Goal: Task Accomplishment & Management: Manage account settings

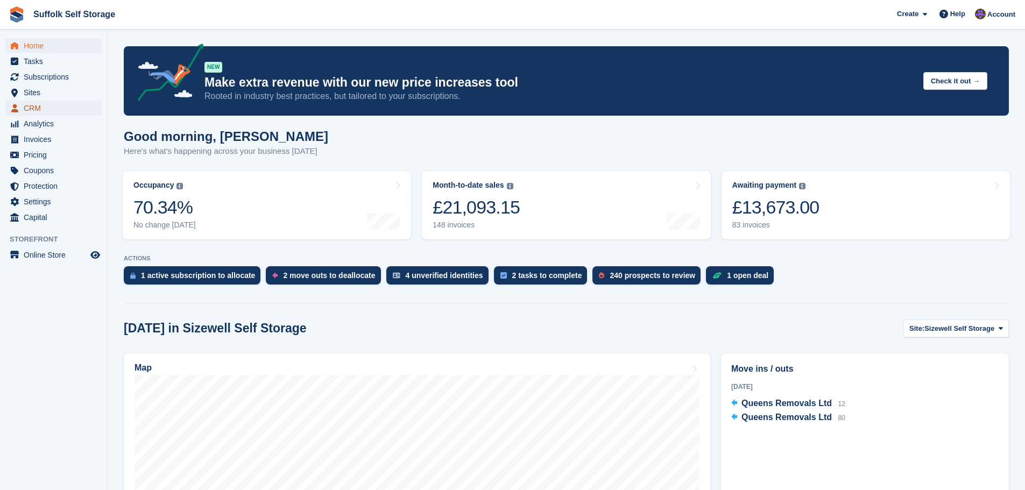
drag, startPoint x: 0, startPoint y: 0, endPoint x: 40, endPoint y: 107, distance: 114.2
click at [40, 107] on span "CRM" at bounding box center [56, 108] width 65 height 15
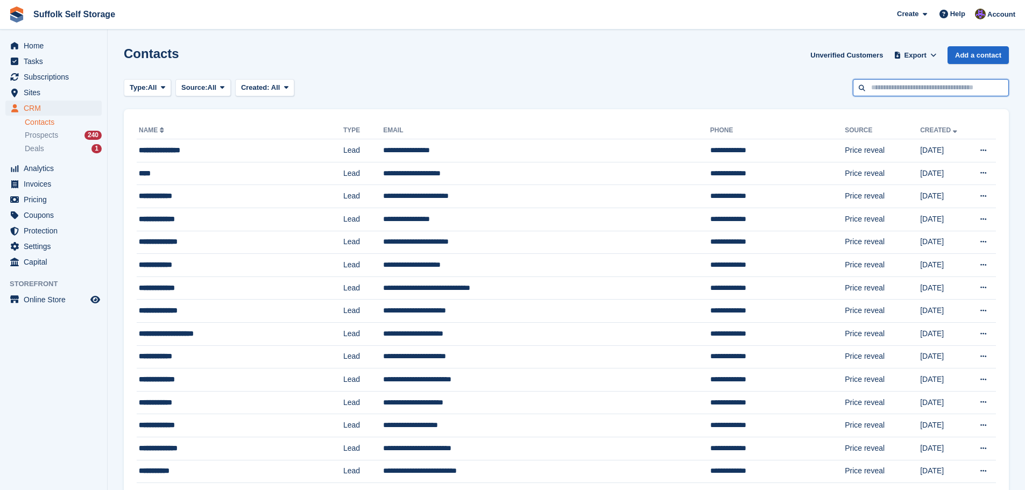
click at [900, 90] on input "text" at bounding box center [931, 88] width 156 height 18
type input "*"
type input "*****"
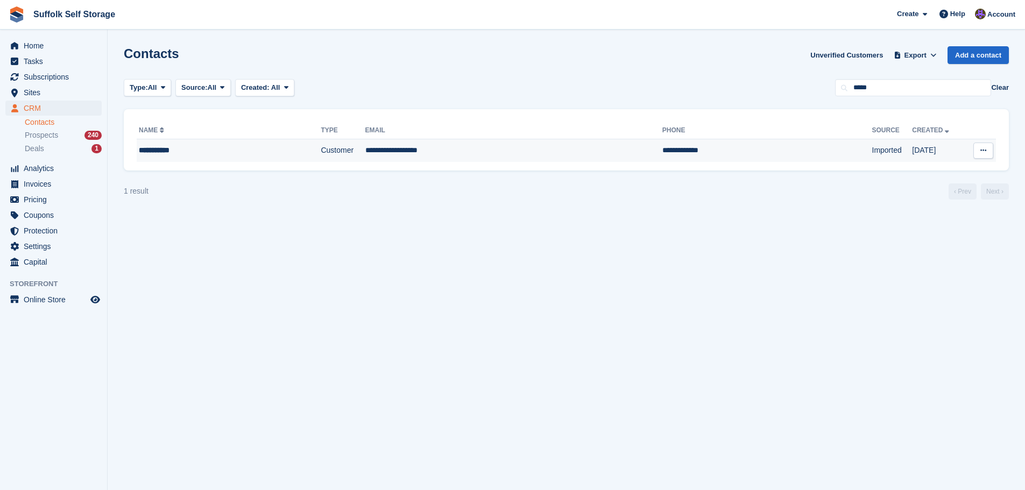
click at [532, 148] on td "**********" at bounding box center [513, 150] width 297 height 23
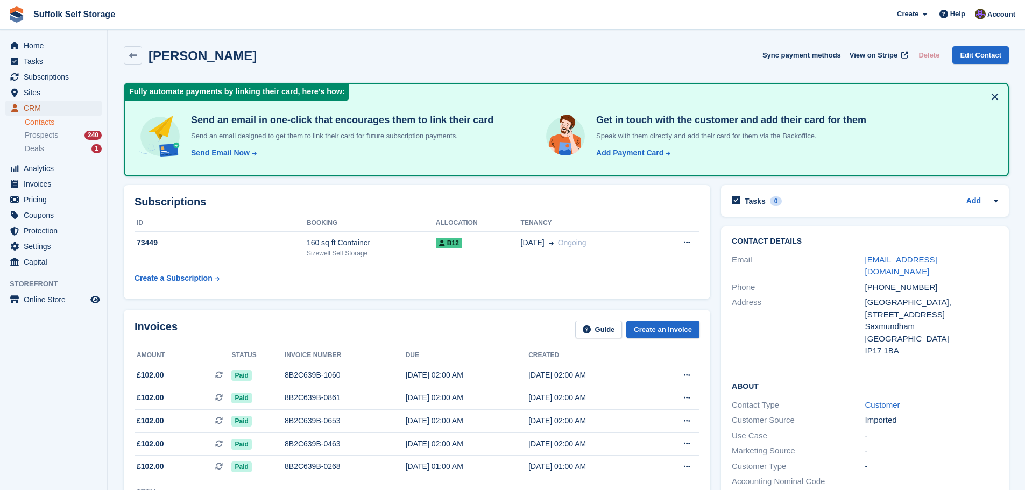
click at [36, 110] on span "CRM" at bounding box center [56, 108] width 65 height 15
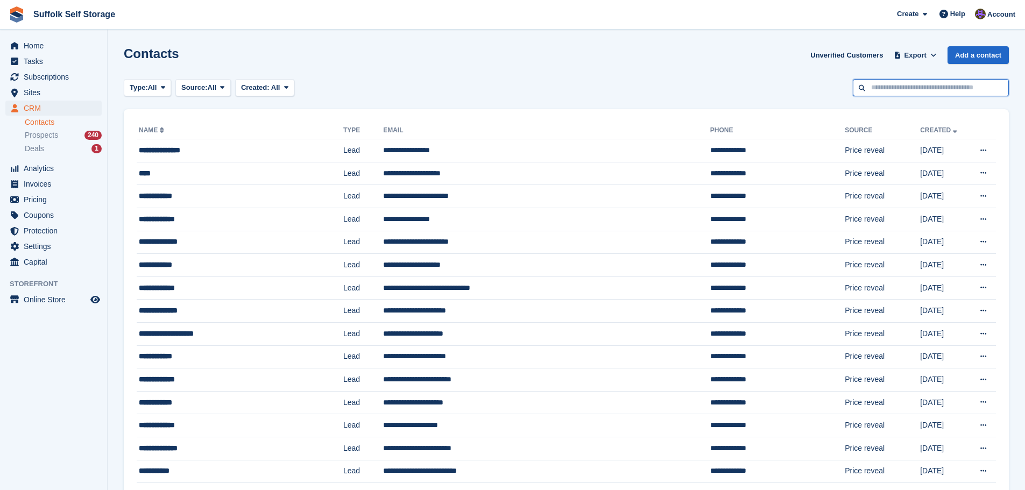
click at [884, 90] on input "text" at bounding box center [931, 88] width 156 height 18
type input "***"
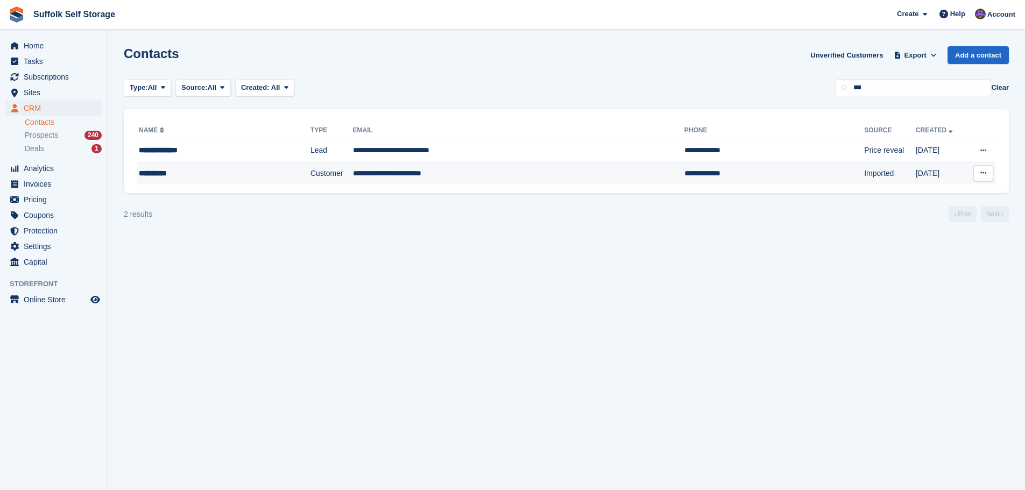
click at [574, 176] on td "**********" at bounding box center [518, 173] width 331 height 23
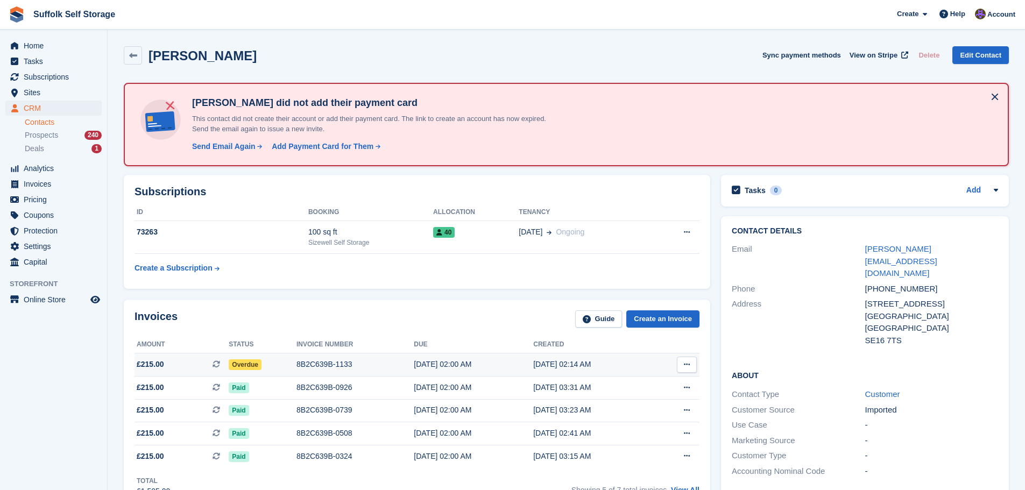
click at [244, 364] on span "Overdue" at bounding box center [245, 364] width 33 height 11
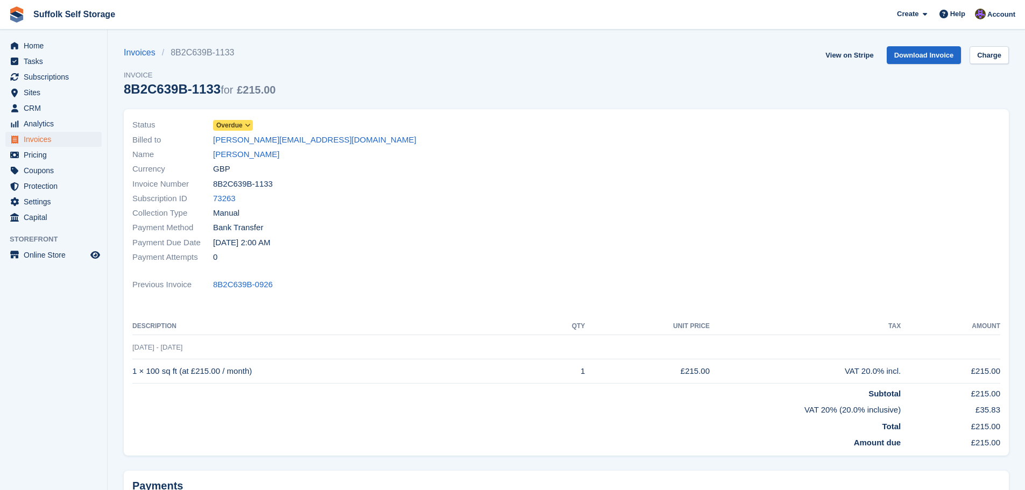
click at [242, 124] on span "Overdue" at bounding box center [233, 125] width 40 height 11
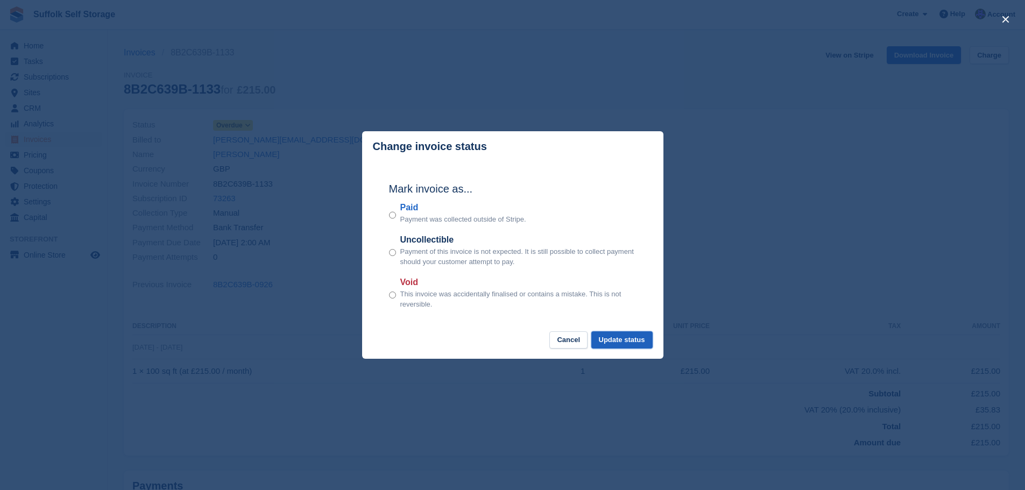
click at [629, 339] on button "Update status" at bounding box center [621, 340] width 61 height 18
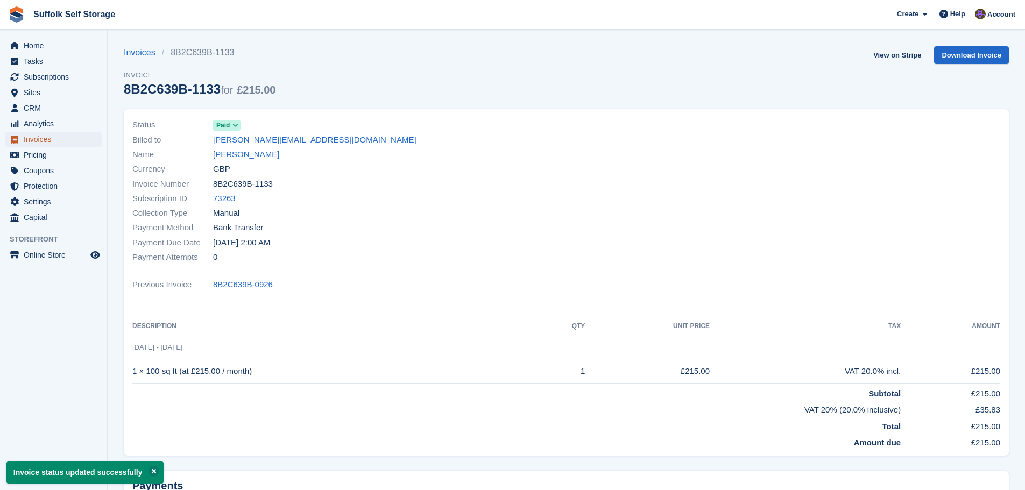
click at [37, 138] on span "Invoices" at bounding box center [56, 139] width 65 height 15
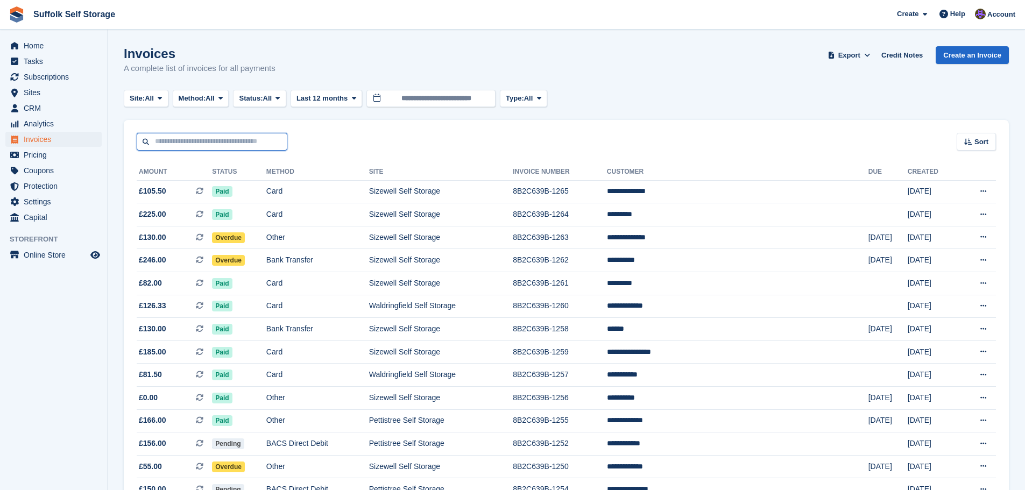
click at [250, 136] on input "text" at bounding box center [212, 142] width 151 height 18
type input "******"
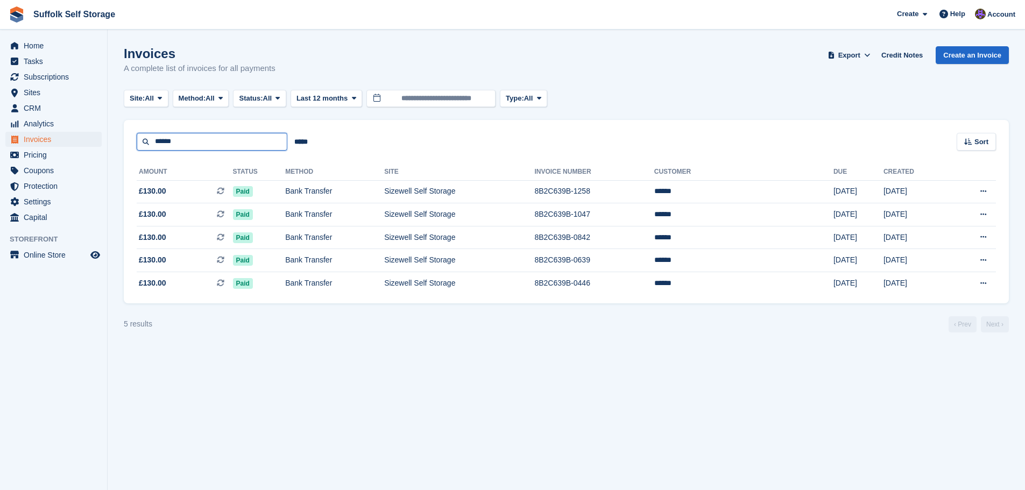
drag, startPoint x: 250, startPoint y: 136, endPoint x: 119, endPoint y: 141, distance: 130.9
click at [119, 141] on section "Invoices A complete list of invoices for all payments Export Export Invoices Ex…" at bounding box center [566, 245] width 917 height 490
type input "*****"
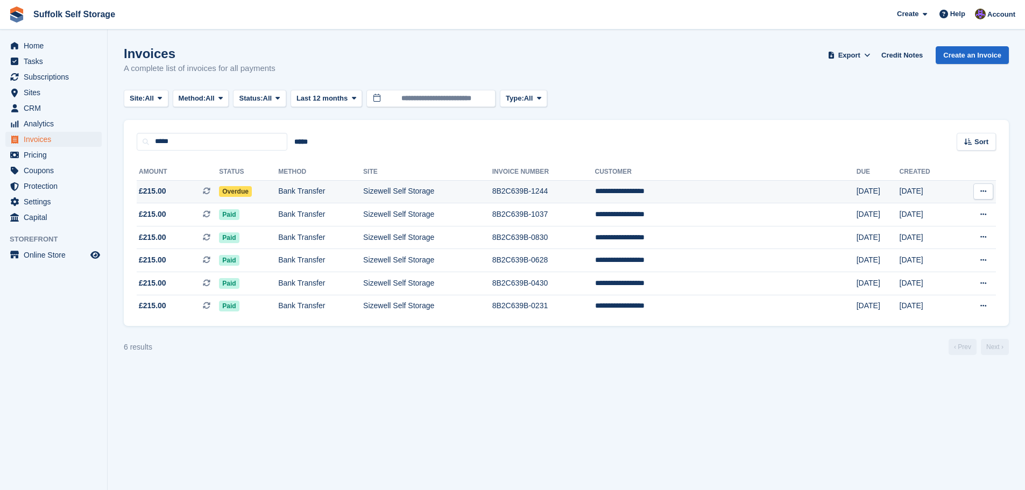
click at [252, 192] on span "Overdue" at bounding box center [235, 191] width 33 height 11
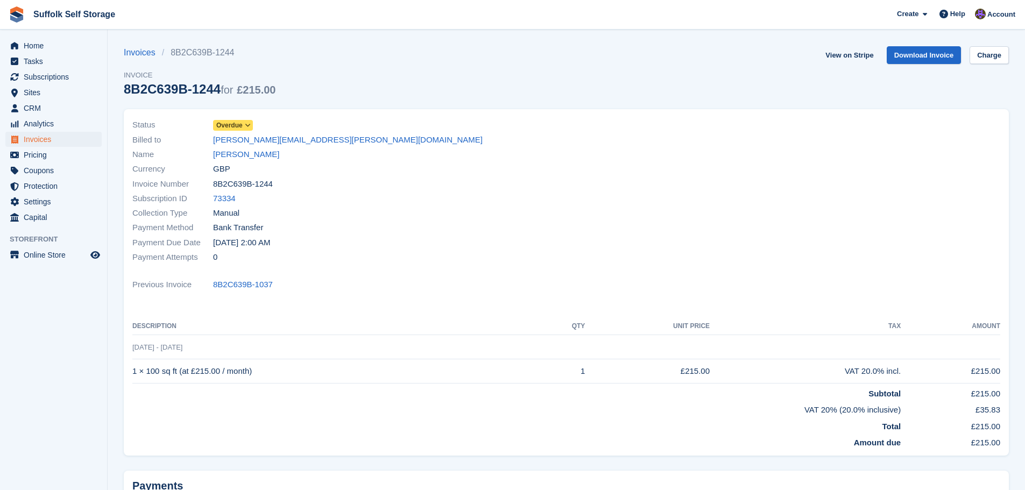
click at [239, 129] on span "Overdue" at bounding box center [229, 126] width 26 height 10
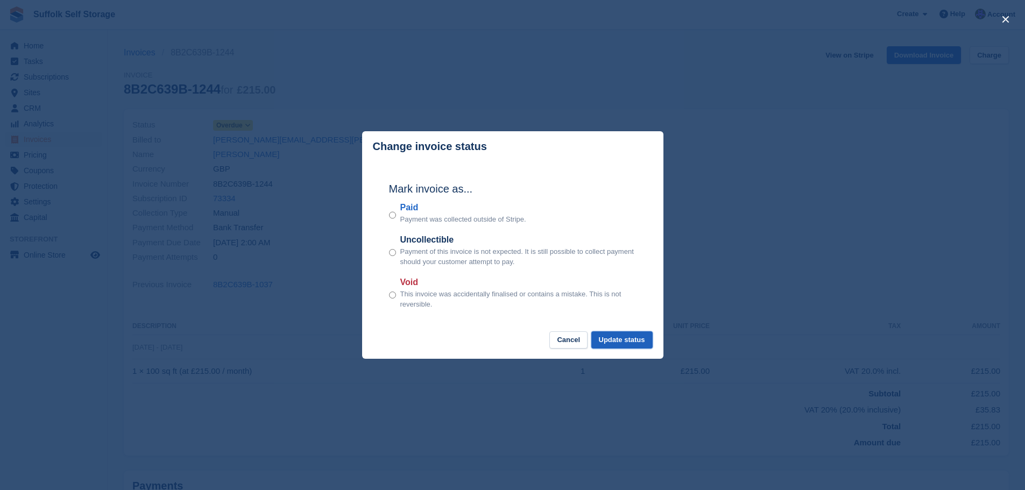
click at [615, 337] on button "Update status" at bounding box center [621, 340] width 61 height 18
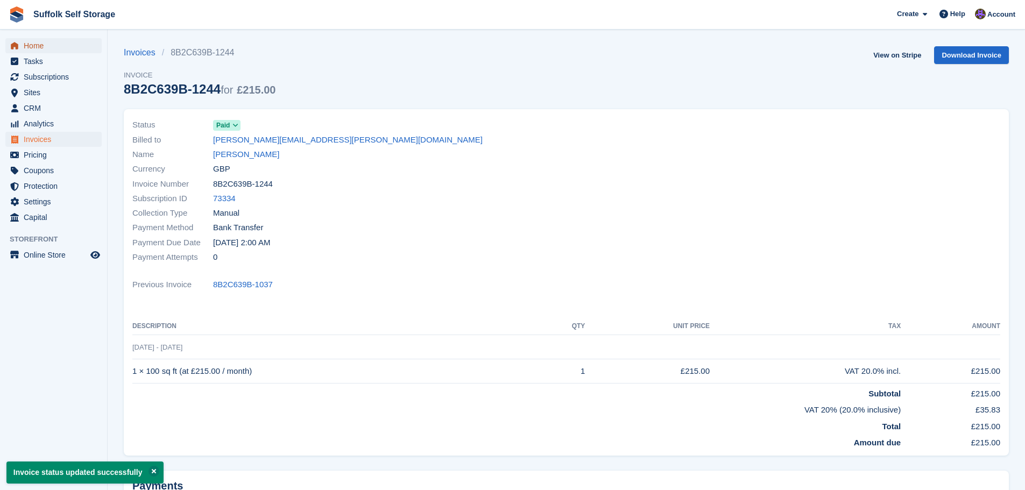
click at [40, 44] on span "Home" at bounding box center [56, 45] width 65 height 15
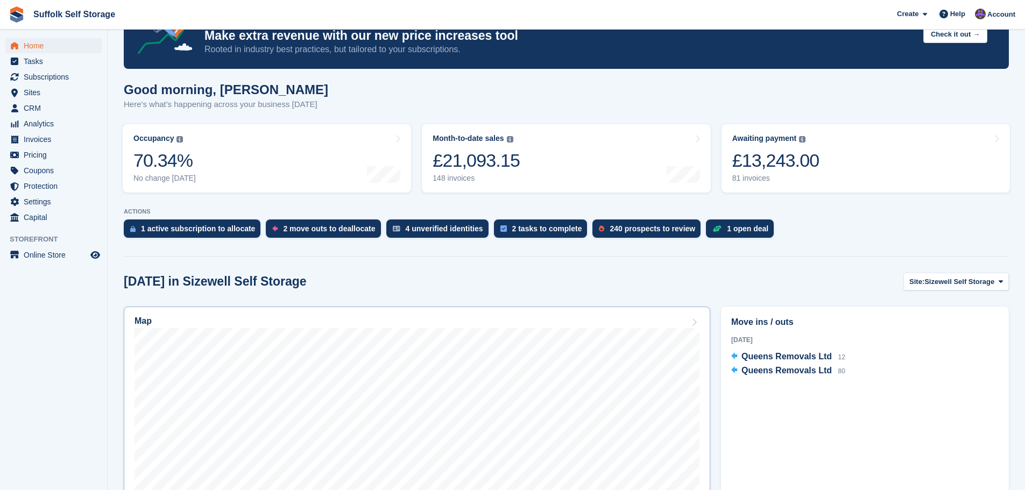
scroll to position [215, 0]
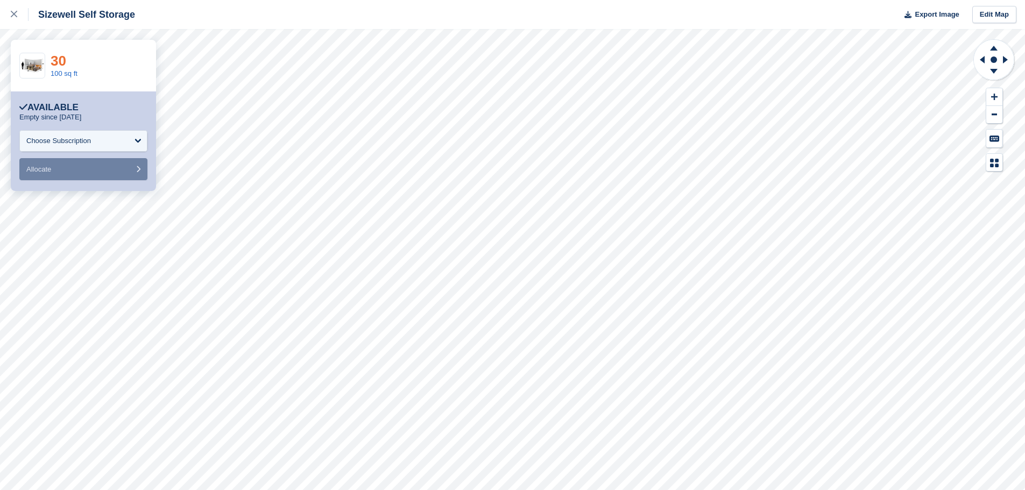
click at [59, 60] on link "30" at bounding box center [59, 61] width 16 height 16
click at [15, 16] on icon at bounding box center [14, 14] width 6 height 6
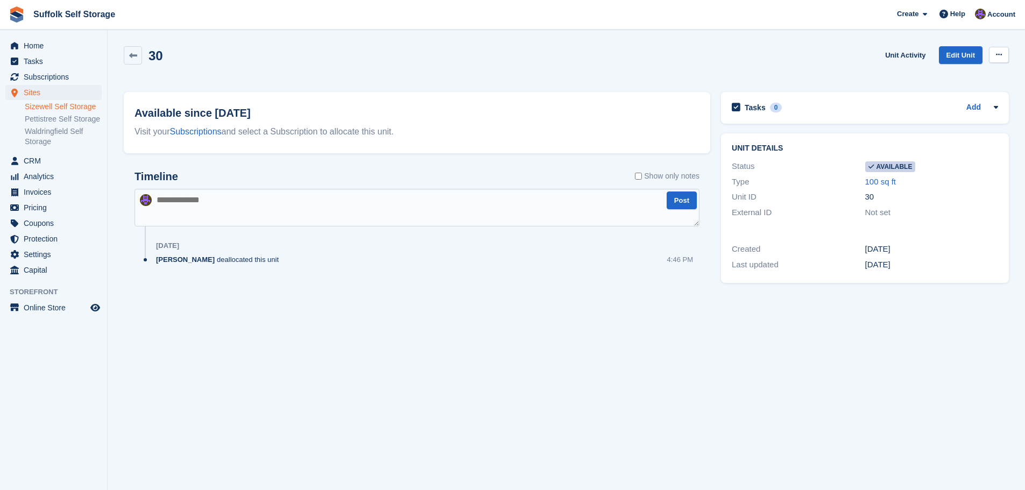
click at [1000, 53] on icon at bounding box center [999, 54] width 6 height 7
click at [953, 76] on p "Make unavailable" at bounding box center [957, 76] width 94 height 14
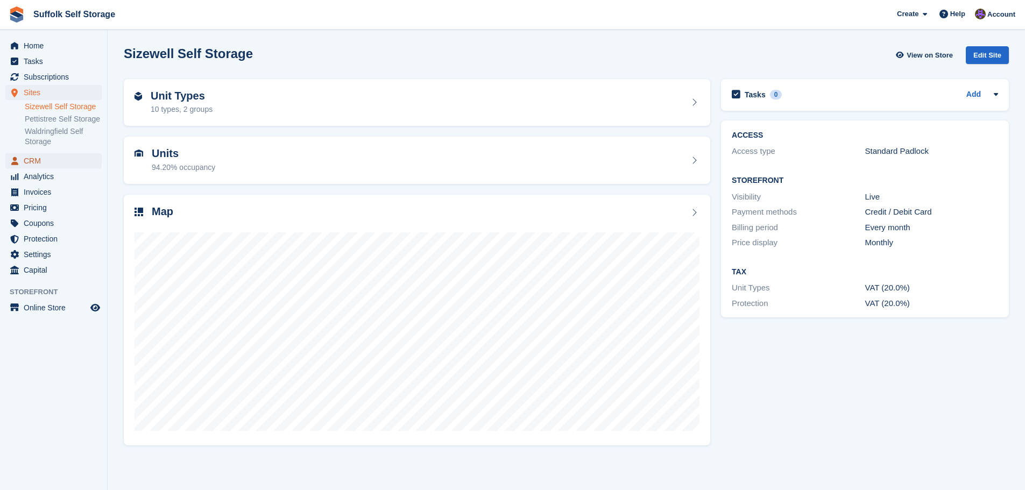
click at [36, 159] on span "CRM" at bounding box center [56, 160] width 65 height 15
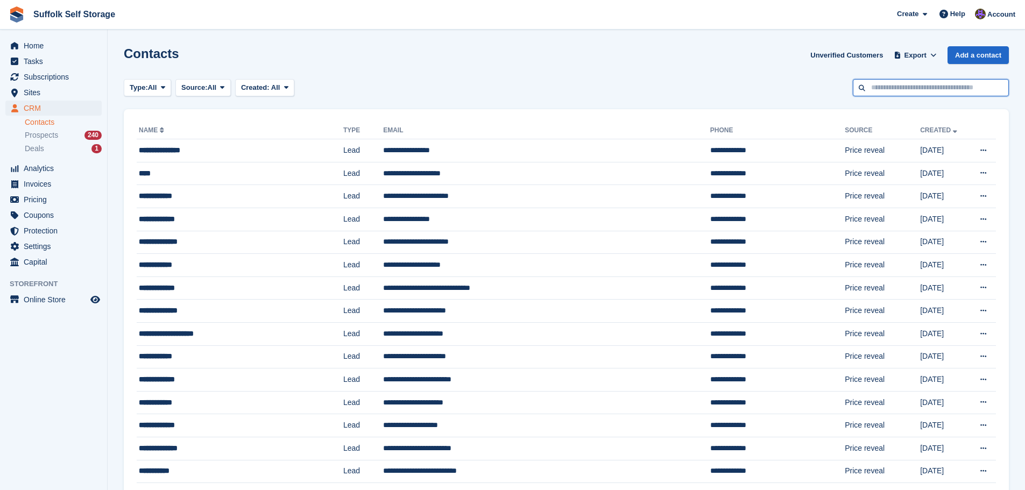
click at [904, 93] on input "text" at bounding box center [931, 88] width 156 height 18
type input "******"
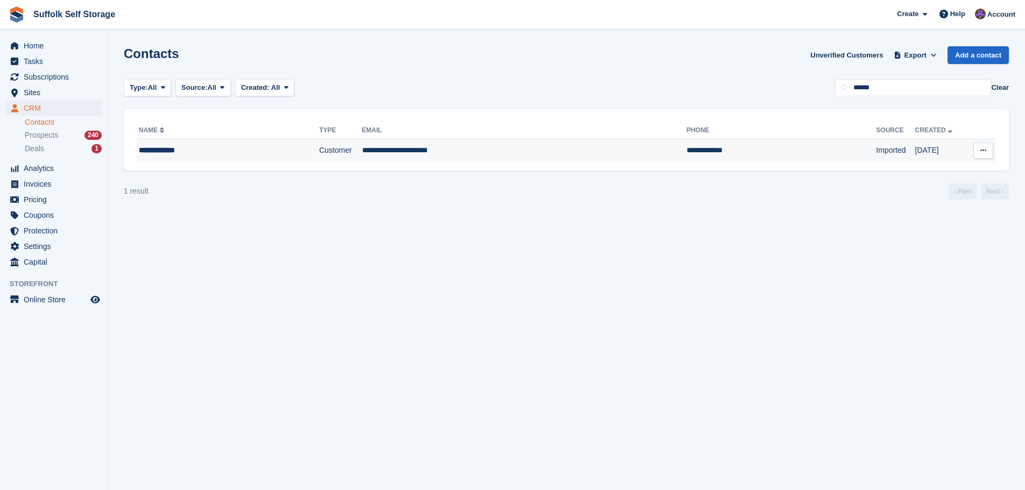
click at [385, 150] on td "**********" at bounding box center [524, 150] width 324 height 23
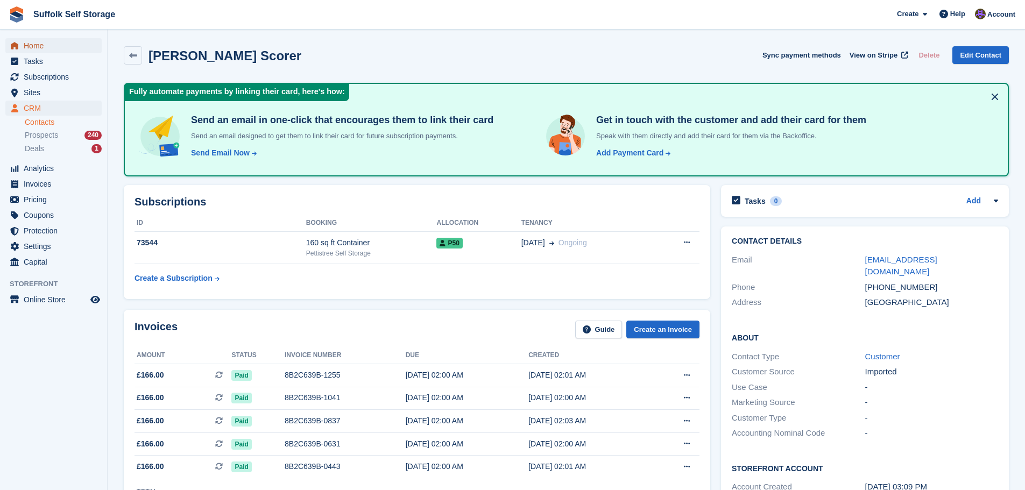
click at [39, 48] on span "Home" at bounding box center [56, 45] width 65 height 15
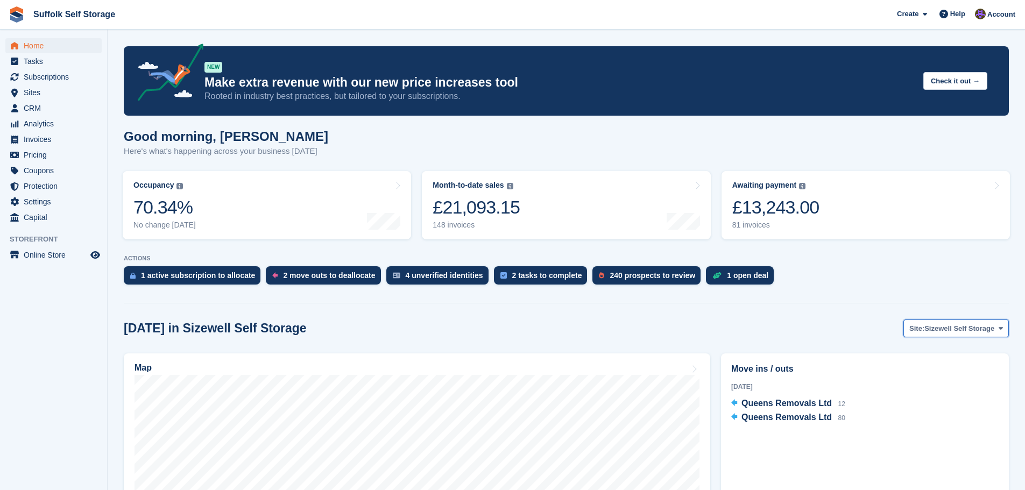
click at [944, 329] on span "Sizewell Self Storage" at bounding box center [959, 328] width 70 height 11
click at [932, 396] on link "Waldringfield Self Storage" at bounding box center [951, 392] width 106 height 19
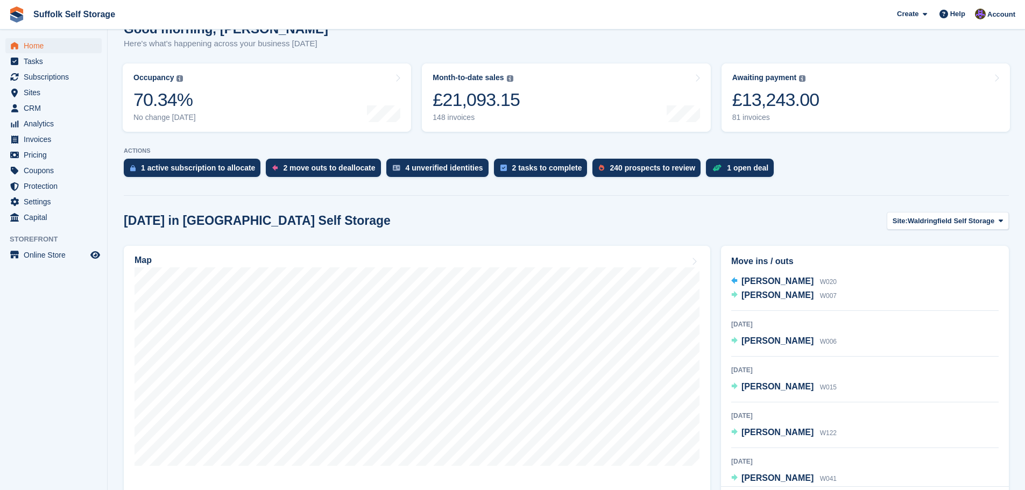
scroll to position [22, 0]
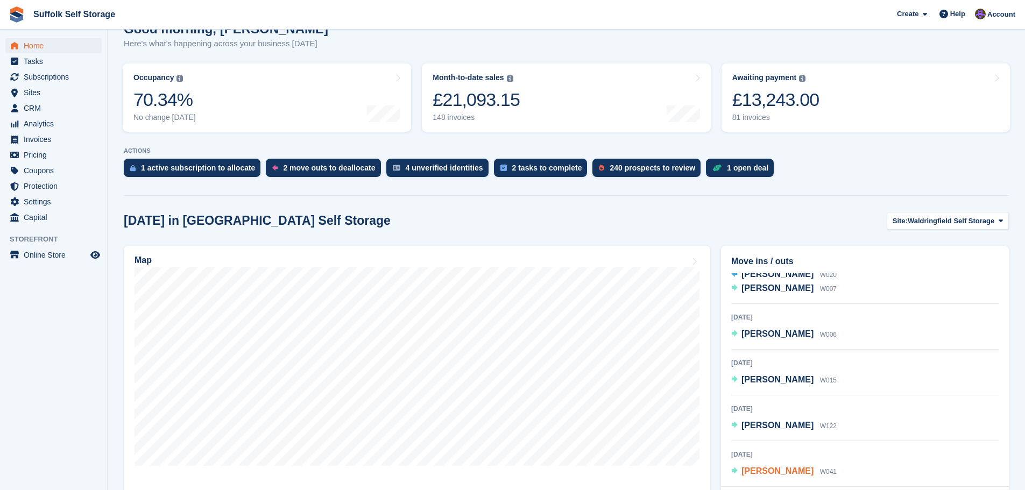
click at [760, 472] on span "[PERSON_NAME]" at bounding box center [777, 470] width 72 height 9
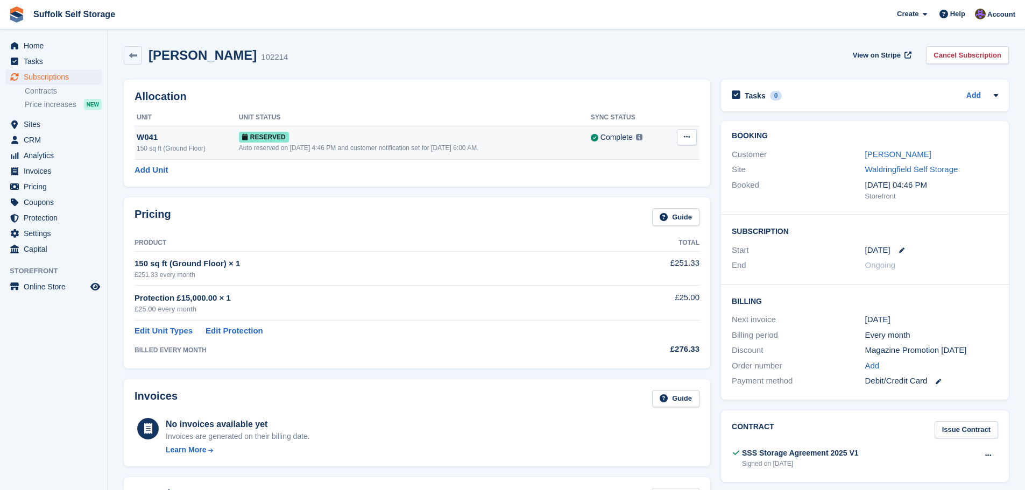
click at [496, 148] on div "Auto reserved on [DATE] 4:46 PM and customer notification set for [DATE] 6:00 A…" at bounding box center [415, 148] width 352 height 10
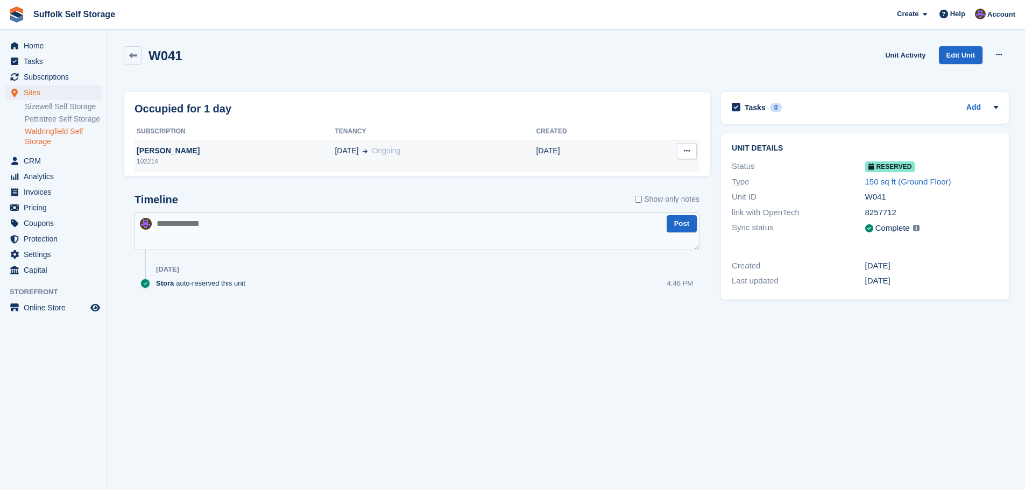
click at [164, 155] on div "[PERSON_NAME]" at bounding box center [234, 150] width 200 height 11
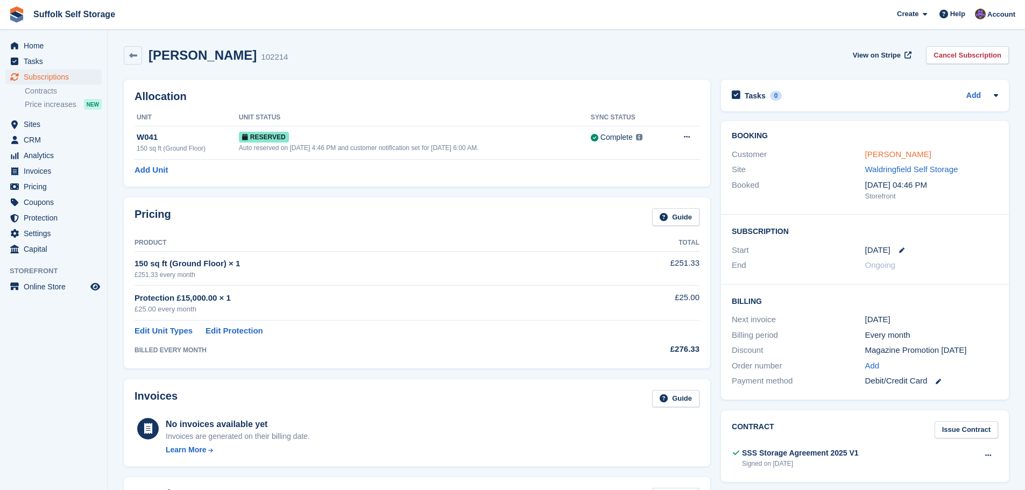
click at [876, 153] on link "[PERSON_NAME]" at bounding box center [898, 154] width 66 height 9
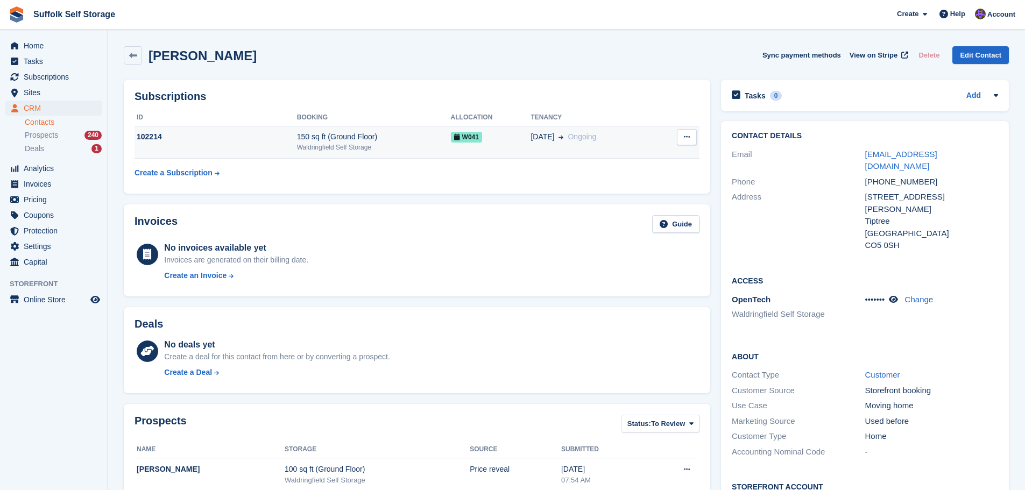
click at [371, 142] on div "150 sq ft (Ground Floor)" at bounding box center [374, 136] width 154 height 11
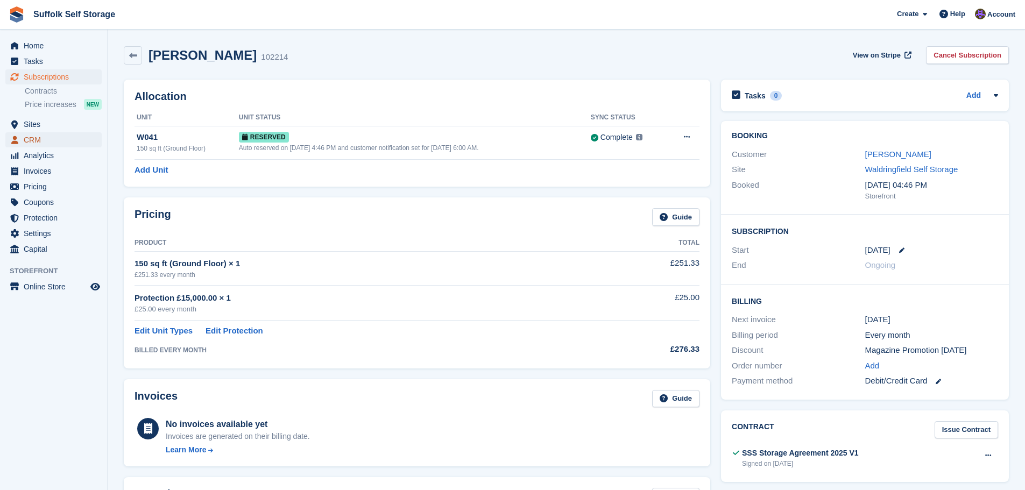
click at [30, 140] on span "CRM" at bounding box center [56, 139] width 65 height 15
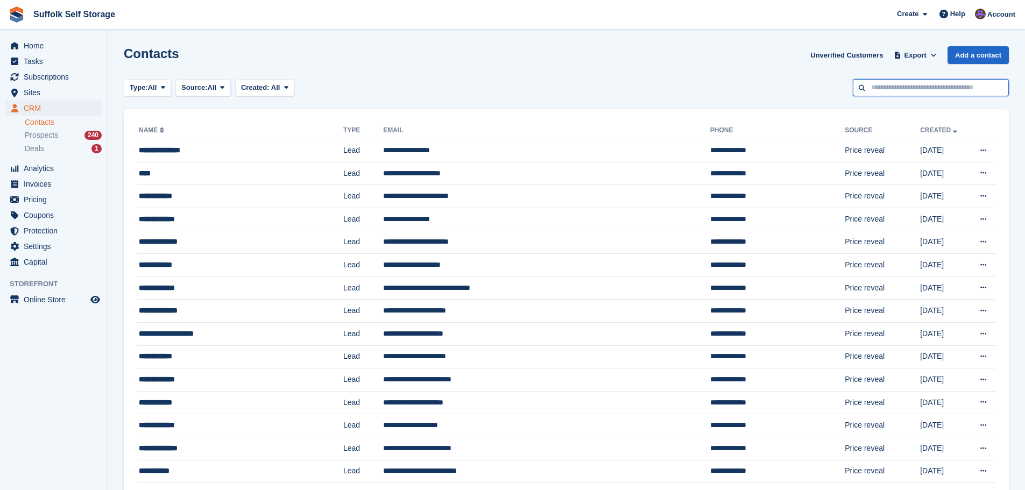
click at [951, 90] on input "text" at bounding box center [931, 88] width 156 height 18
type input "****"
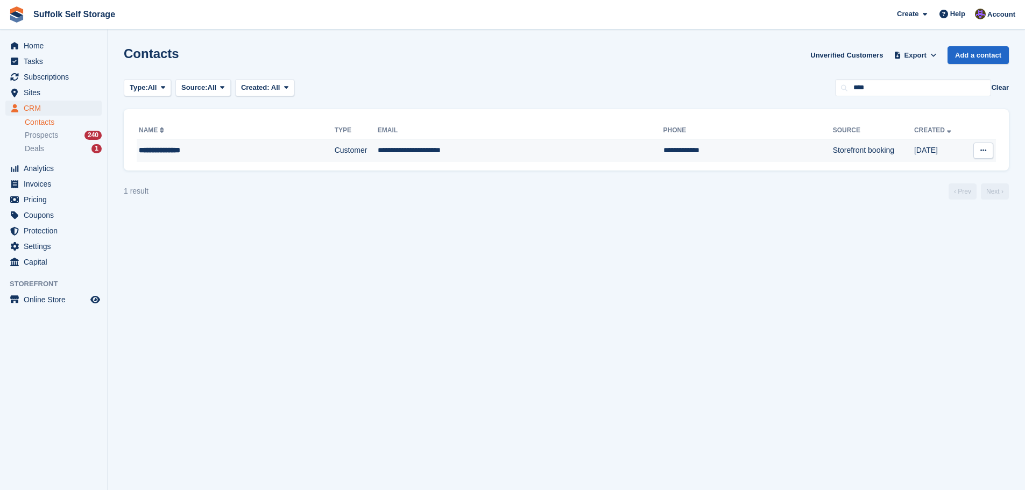
click at [395, 155] on td "**********" at bounding box center [521, 150] width 286 height 23
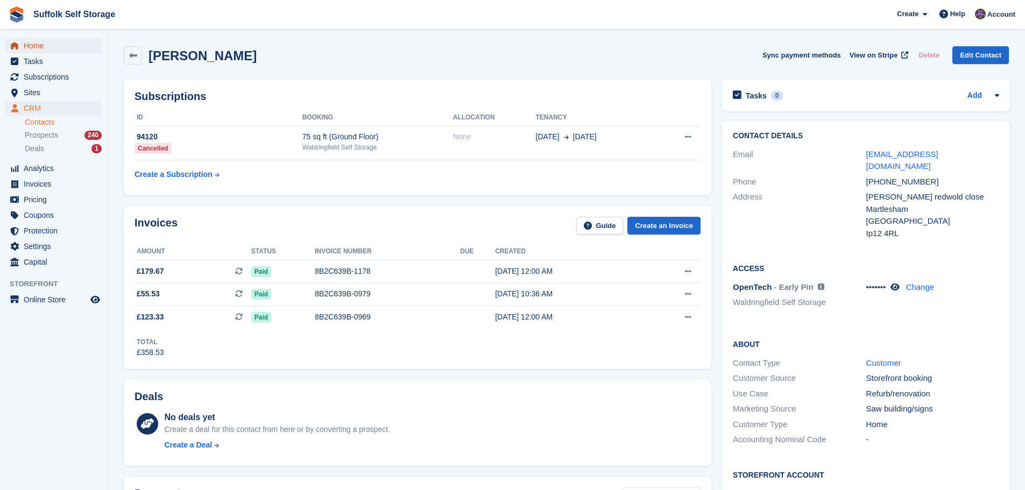
click at [30, 46] on span "Home" at bounding box center [56, 45] width 65 height 15
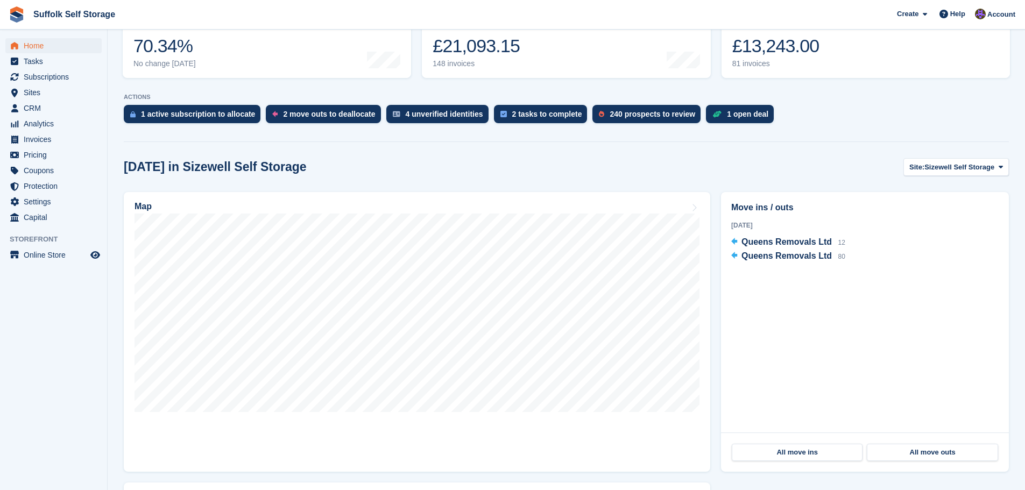
scroll to position [215, 0]
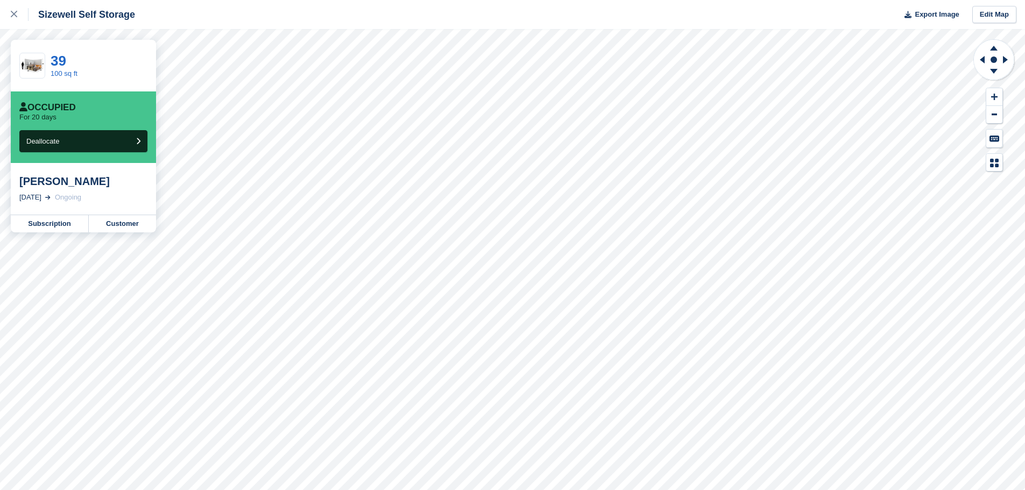
drag, startPoint x: 15, startPoint y: 19, endPoint x: 49, endPoint y: 8, distance: 35.7
click at [15, 18] on div at bounding box center [20, 14] width 18 height 13
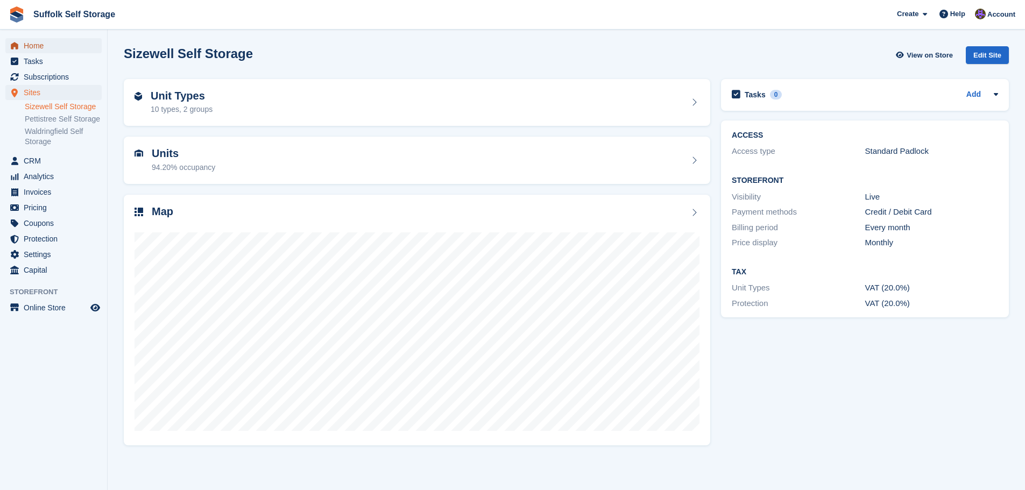
click at [47, 50] on span "Home" at bounding box center [56, 45] width 65 height 15
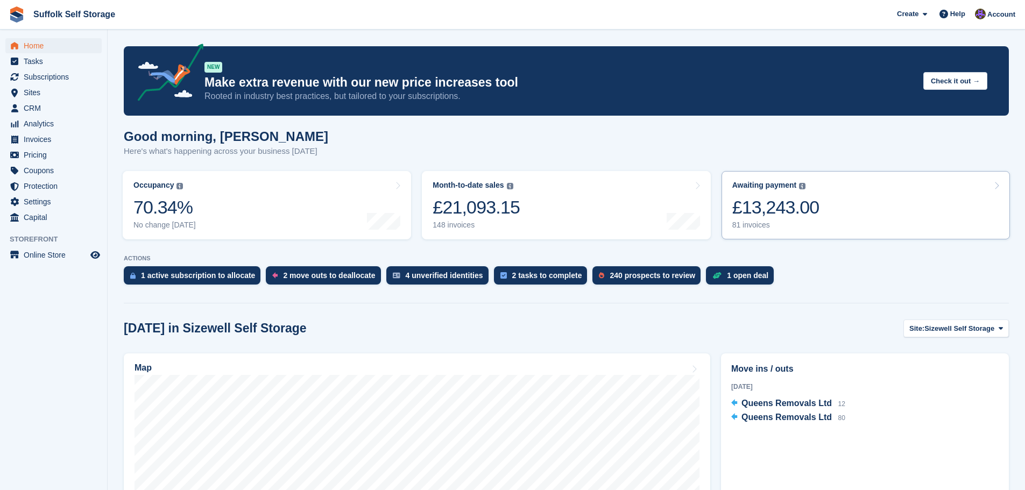
click at [837, 210] on link "Awaiting payment The total outstanding balance on all open invoices. £13,243.00…" at bounding box center [865, 205] width 288 height 68
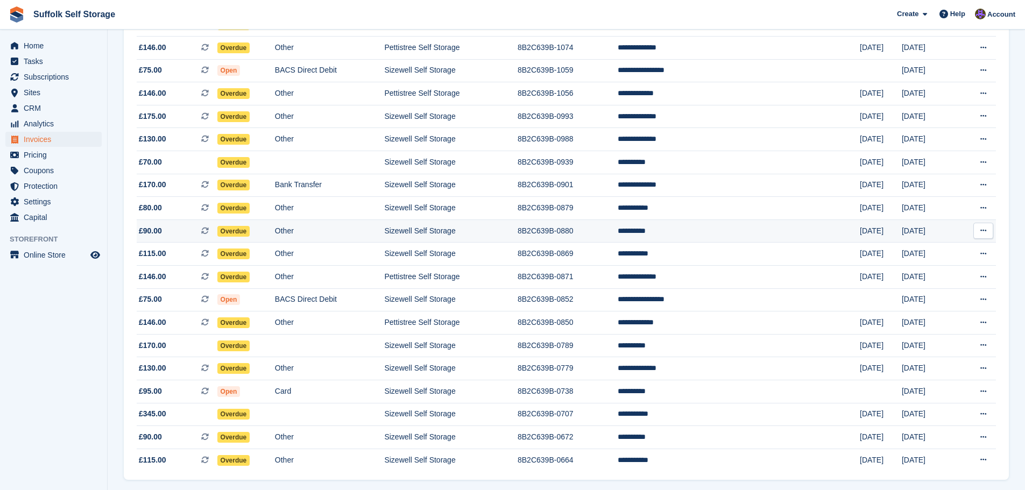
scroll to position [889, 0]
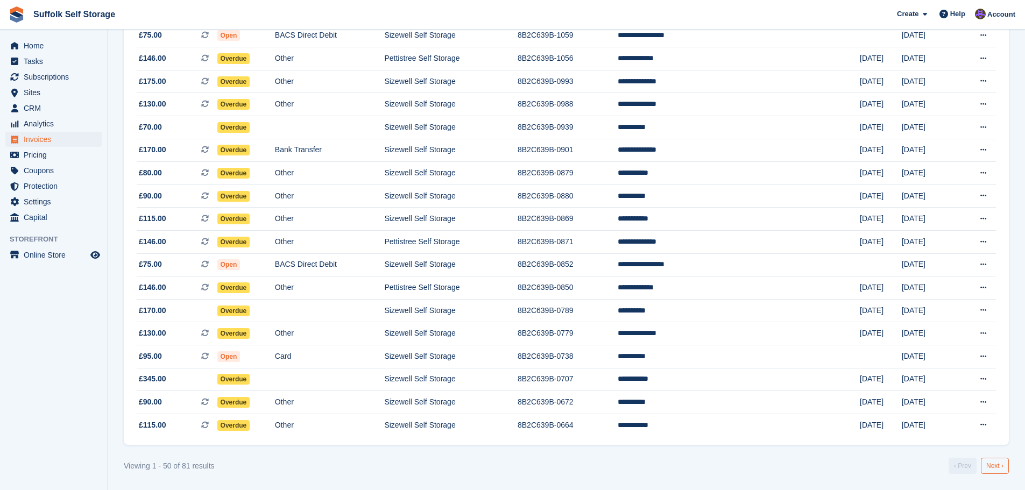
click at [993, 466] on link "Next ›" at bounding box center [995, 466] width 28 height 16
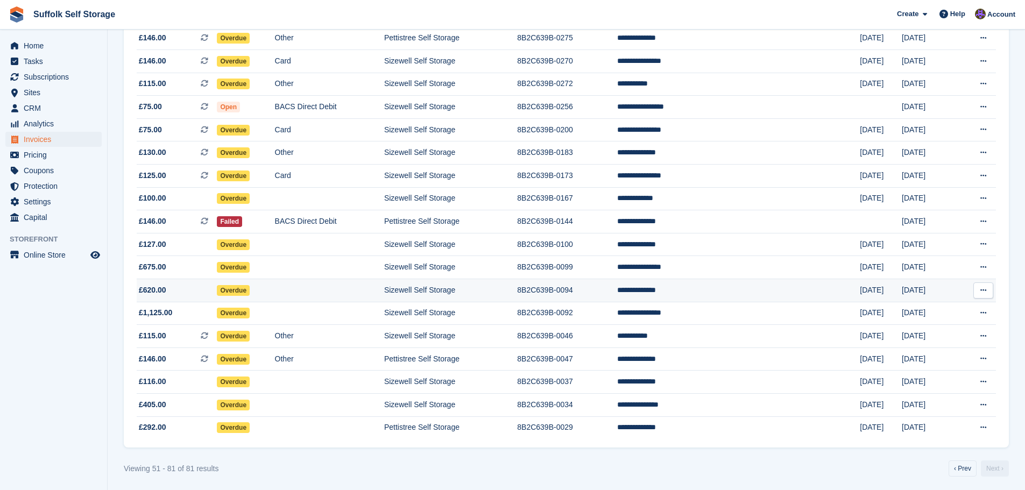
scroll to position [454, 0]
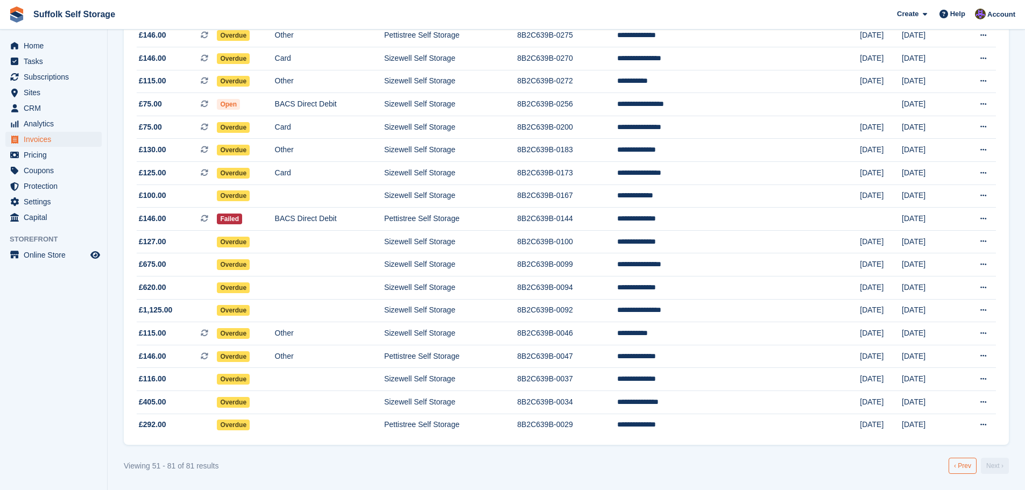
click at [968, 465] on link "‹ Prev" at bounding box center [962, 466] width 28 height 16
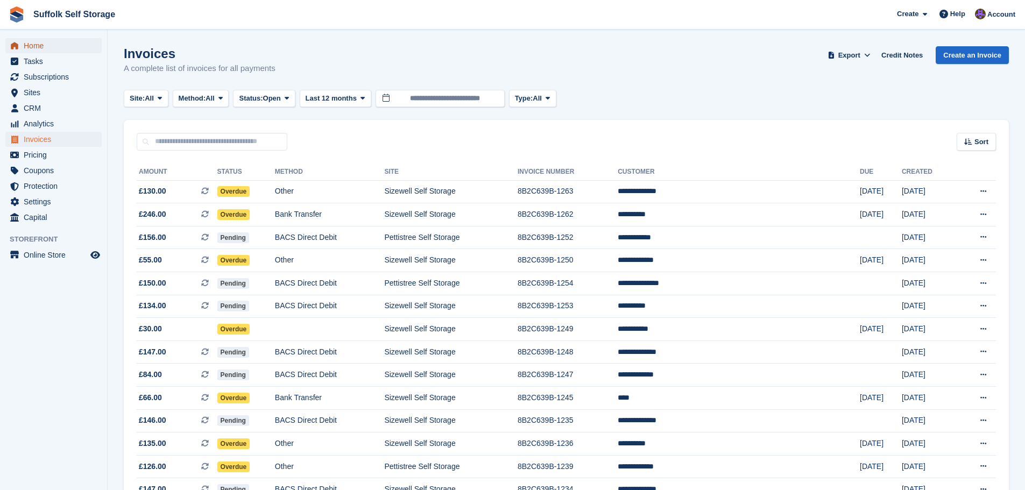
click at [37, 44] on span "Home" at bounding box center [56, 45] width 65 height 15
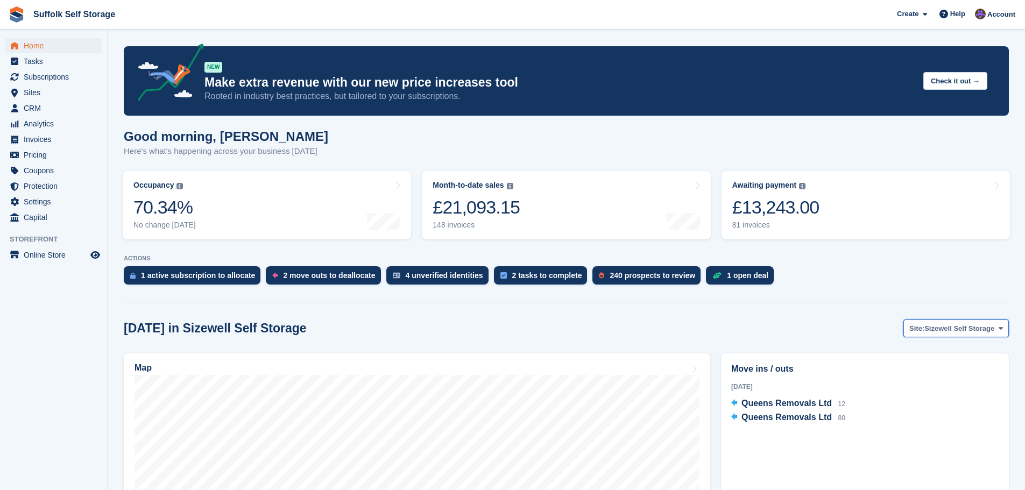
click at [943, 330] on span "Sizewell Self Storage" at bounding box center [959, 328] width 70 height 11
click at [948, 392] on link "Waldringfield Self Storage" at bounding box center [951, 392] width 106 height 19
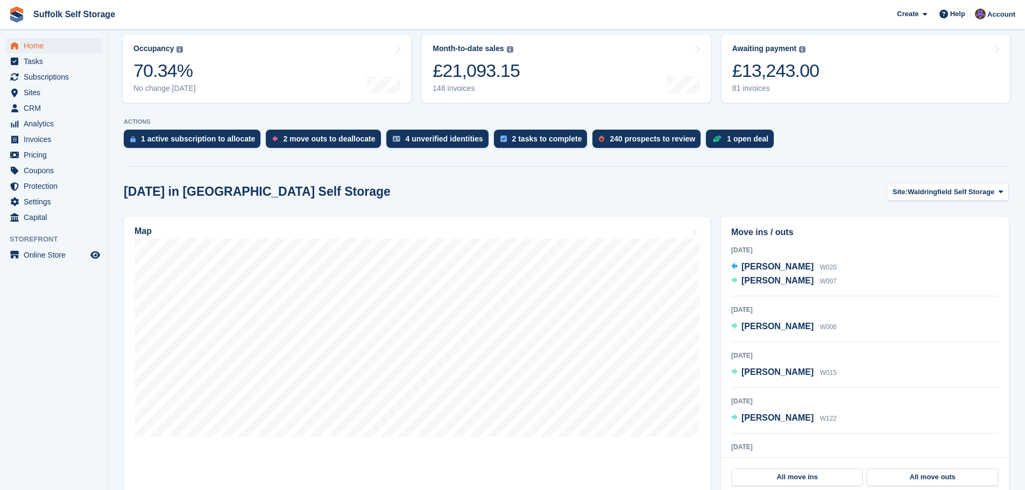
scroll to position [215, 0]
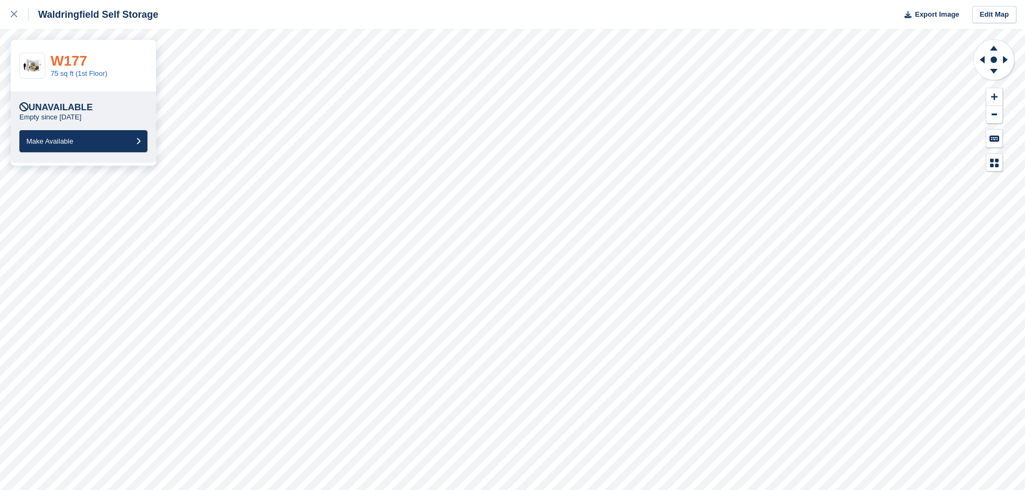
click at [72, 66] on link "W177" at bounding box center [69, 61] width 37 height 16
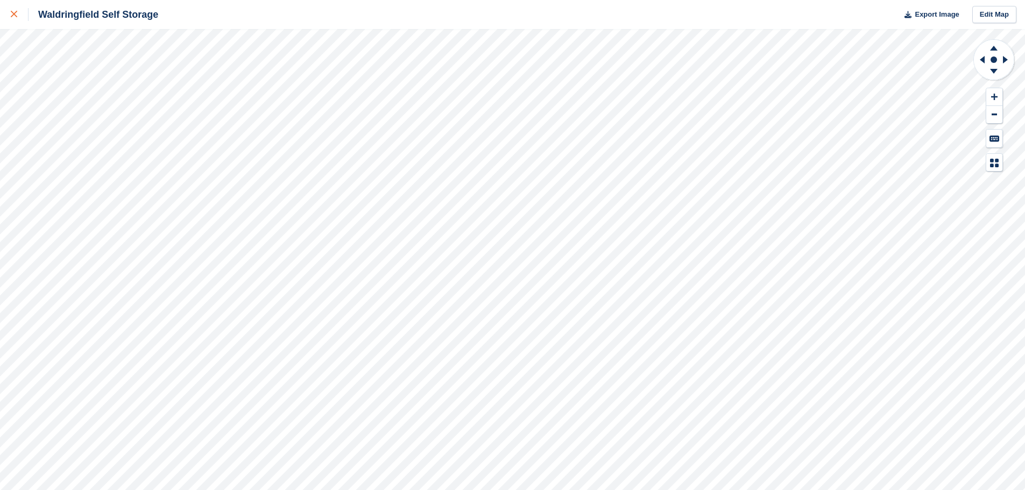
click at [9, 18] on link at bounding box center [14, 14] width 29 height 29
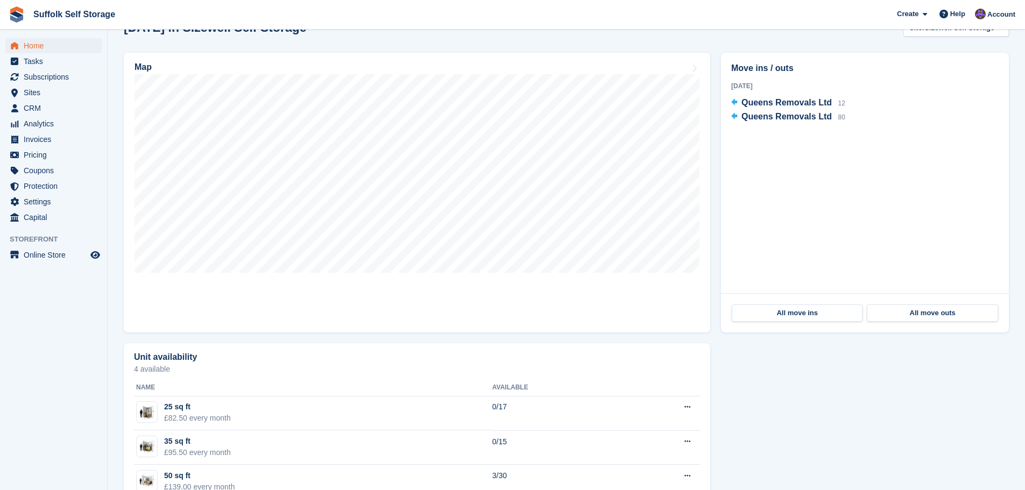
scroll to position [215, 0]
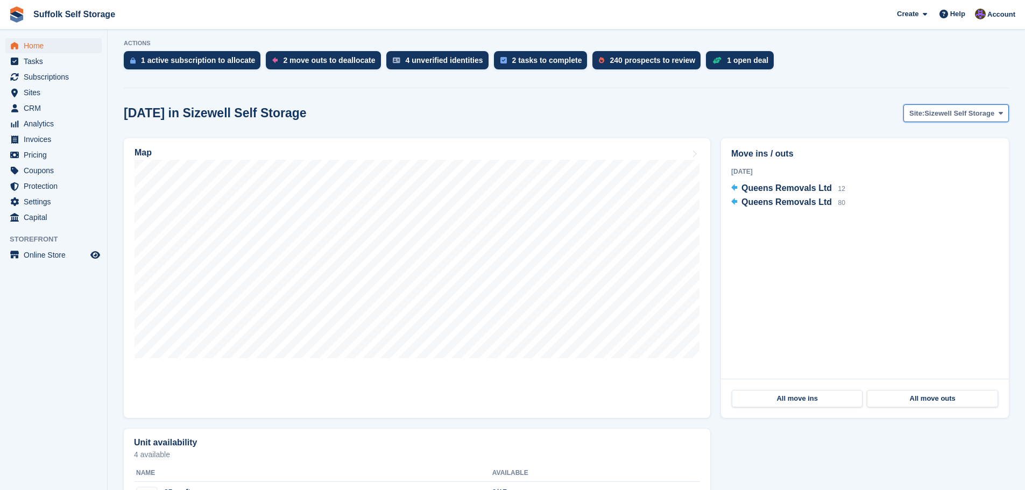
click at [941, 111] on span "Sizewell Self Storage" at bounding box center [959, 113] width 70 height 11
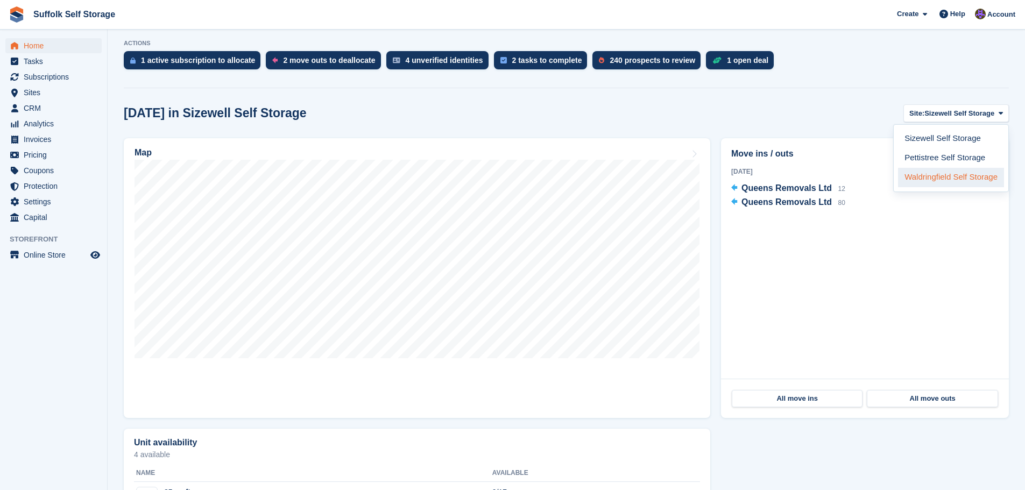
click at [940, 178] on link "Waldringfield Self Storage" at bounding box center [951, 177] width 106 height 19
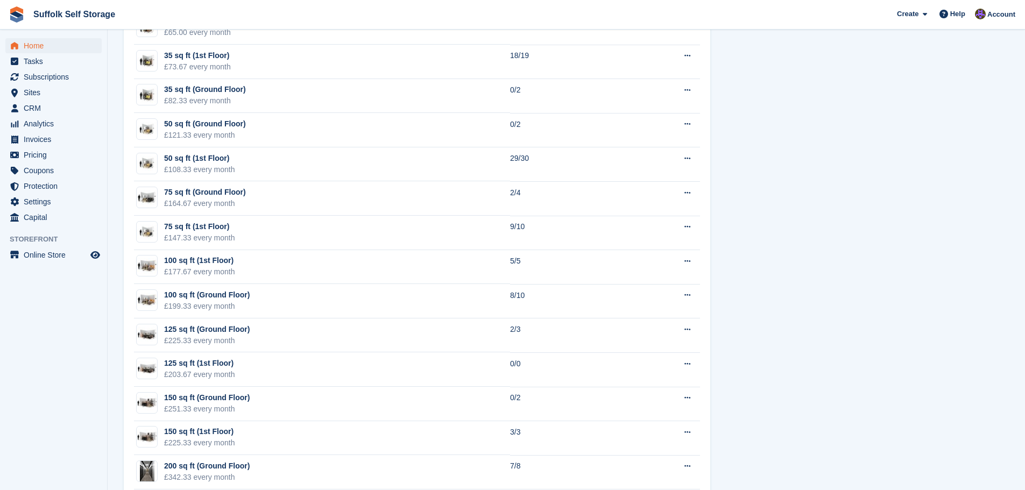
scroll to position [847, 0]
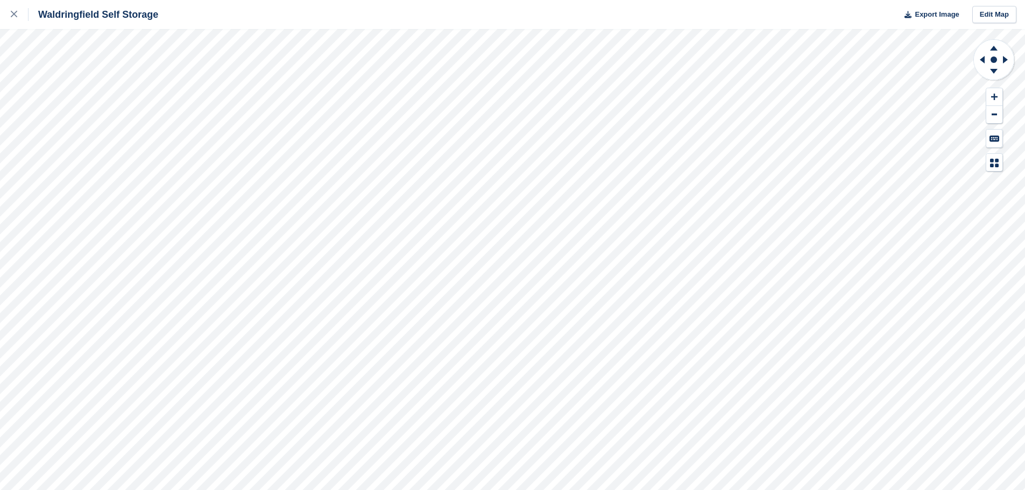
click at [42, 130] on div "Waldringfield Self Storage Export Image Edit Map" at bounding box center [512, 245] width 1025 height 490
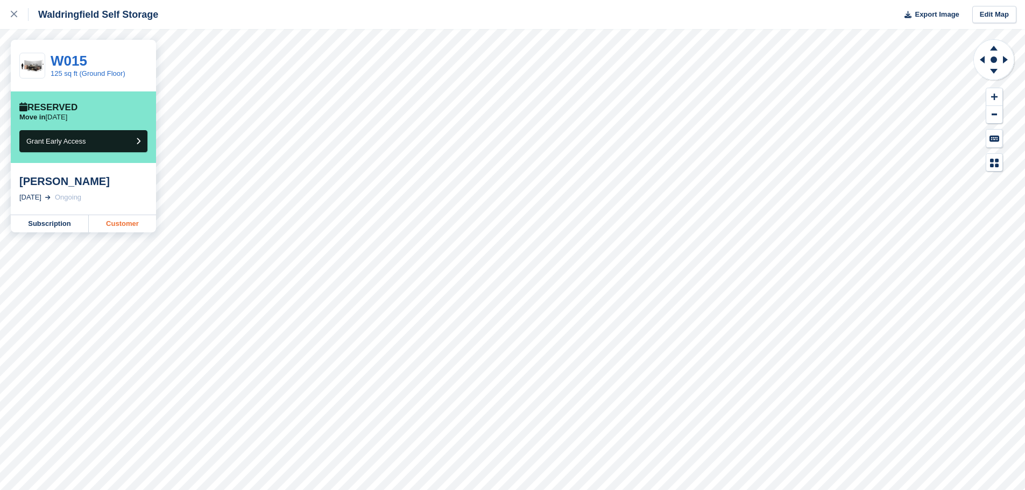
click at [116, 223] on link "Customer" at bounding box center [122, 223] width 67 height 17
click at [13, 19] on div at bounding box center [20, 14] width 18 height 13
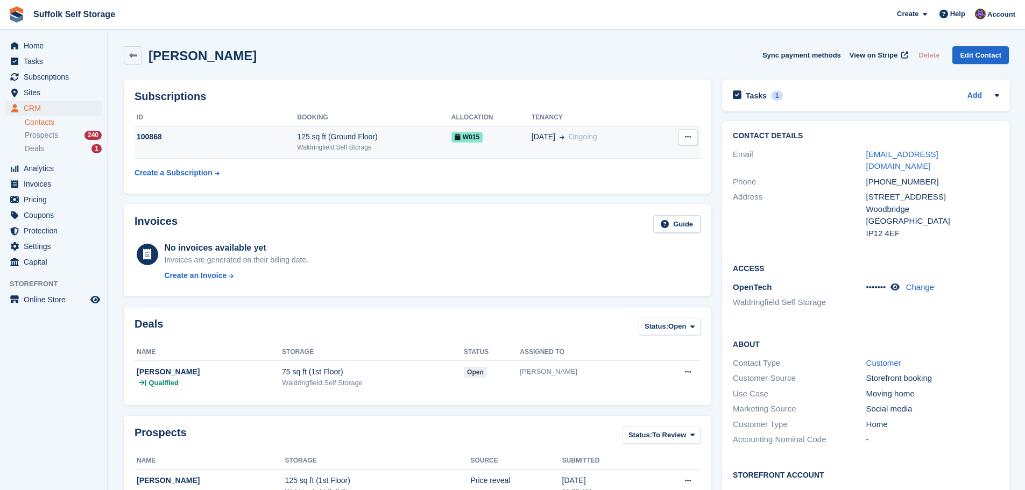
click at [689, 137] on icon at bounding box center [688, 136] width 6 height 7
click at [532, 139] on span "25 Aug" at bounding box center [544, 136] width 24 height 11
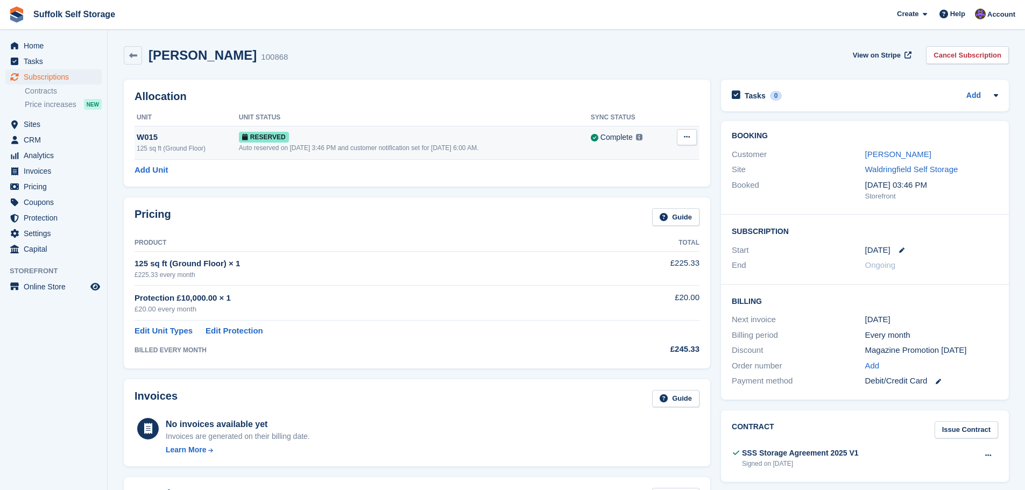
click at [684, 138] on icon at bounding box center [687, 136] width 6 height 7
click at [643, 182] on p "Deallocate" at bounding box center [645, 181] width 94 height 14
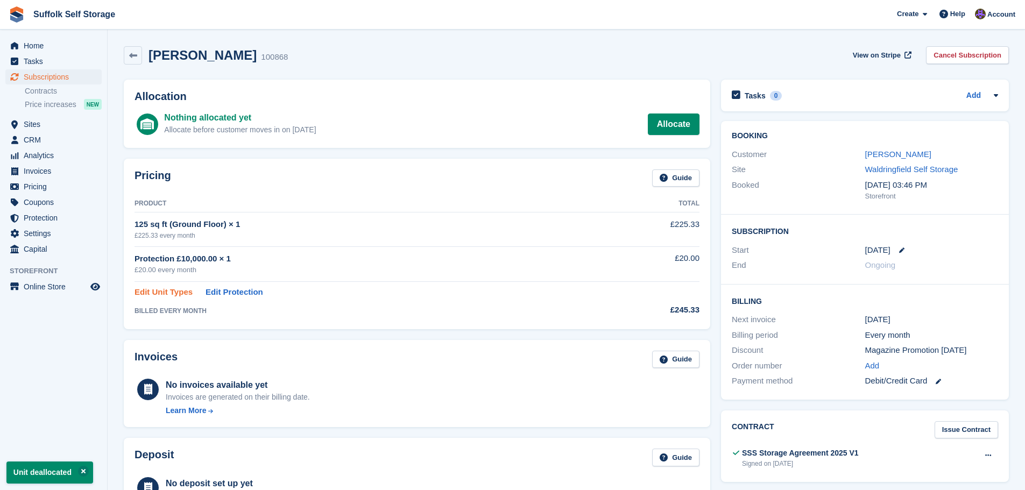
click at [160, 292] on link "Edit Unit Types" at bounding box center [163, 292] width 58 height 12
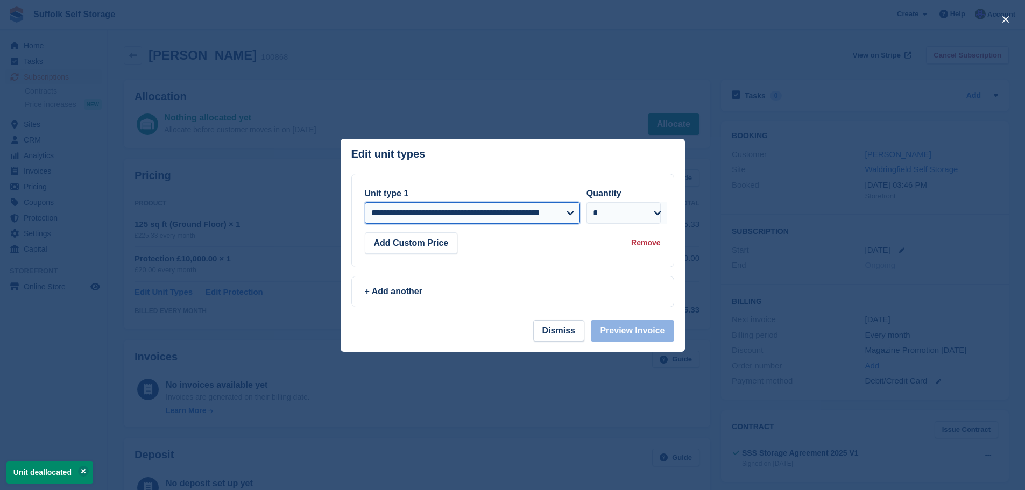
click at [421, 216] on select "**********" at bounding box center [472, 213] width 215 height 22
select select "*****"
click at [365, 203] on select "**********" at bounding box center [472, 213] width 215 height 22
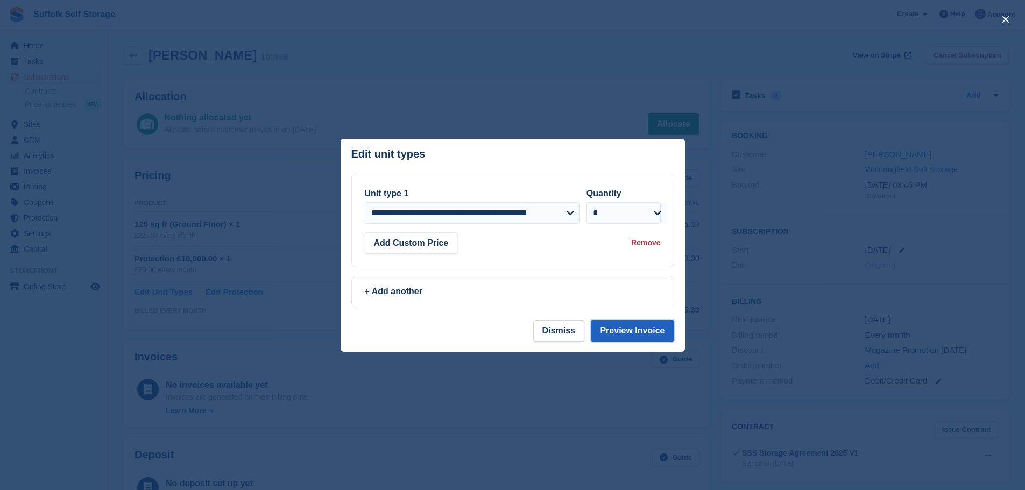
click at [625, 332] on button "Preview Invoice" at bounding box center [632, 331] width 83 height 22
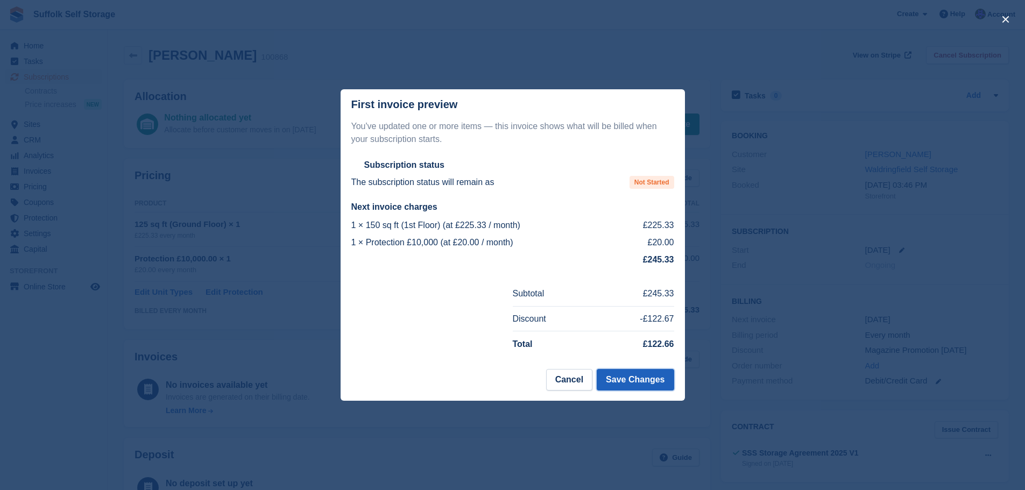
click at [641, 380] on button "Save Changes" at bounding box center [635, 380] width 77 height 22
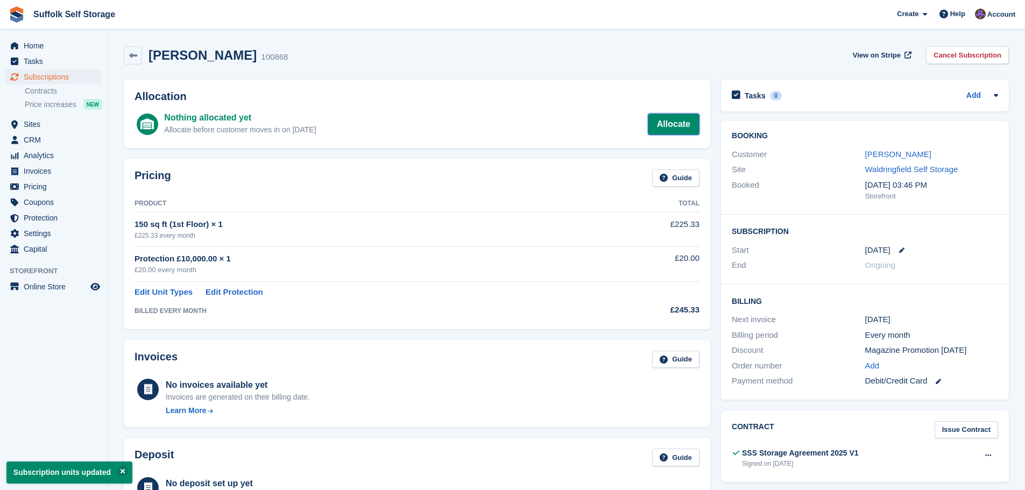
click at [670, 126] on link "Allocate" at bounding box center [674, 125] width 52 height 22
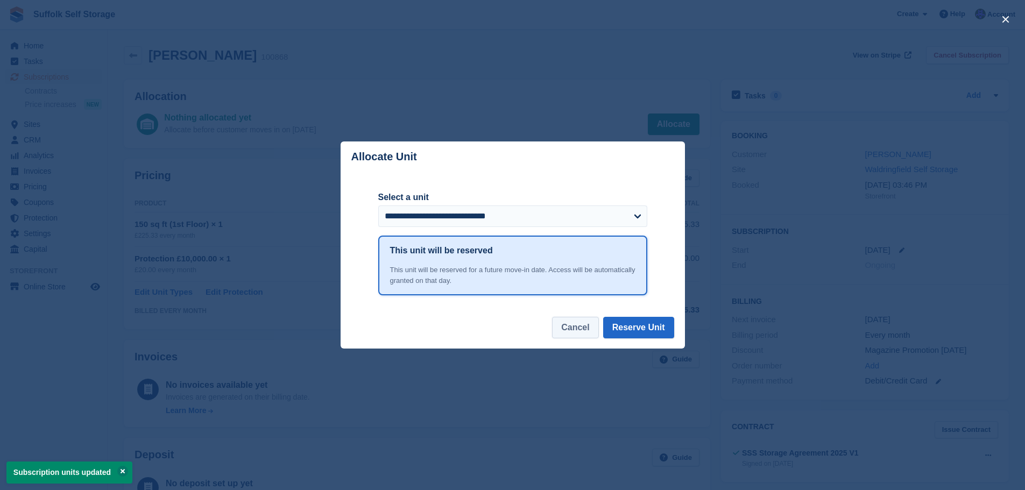
click at [590, 329] on button "Cancel" at bounding box center [575, 328] width 46 height 22
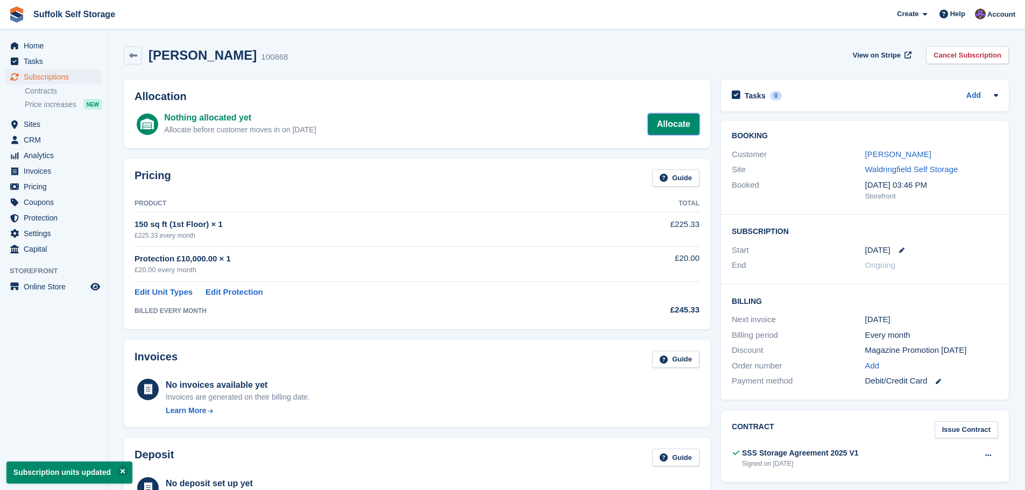
click at [672, 124] on link "Allocate" at bounding box center [674, 125] width 52 height 22
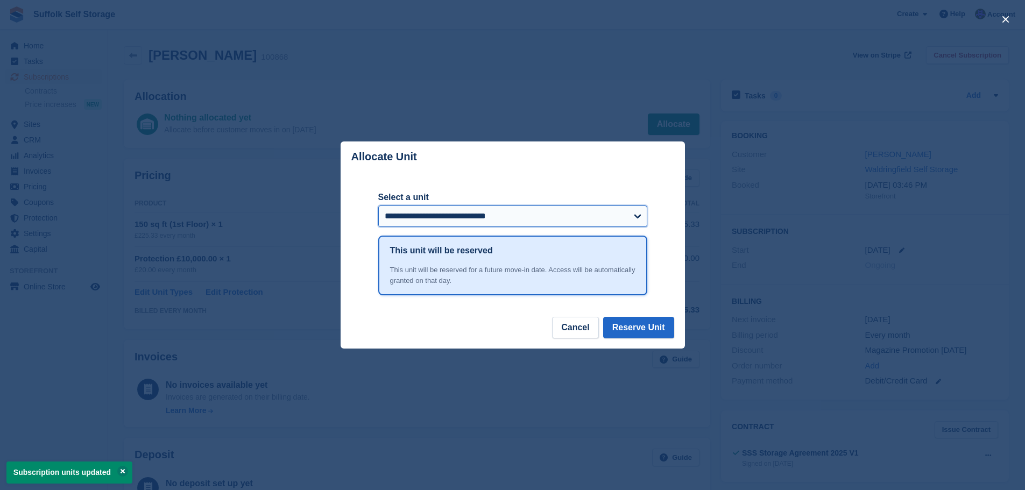
click at [605, 216] on select "**********" at bounding box center [512, 217] width 269 height 22
select select "******"
click at [378, 207] on select "**********" at bounding box center [512, 217] width 269 height 22
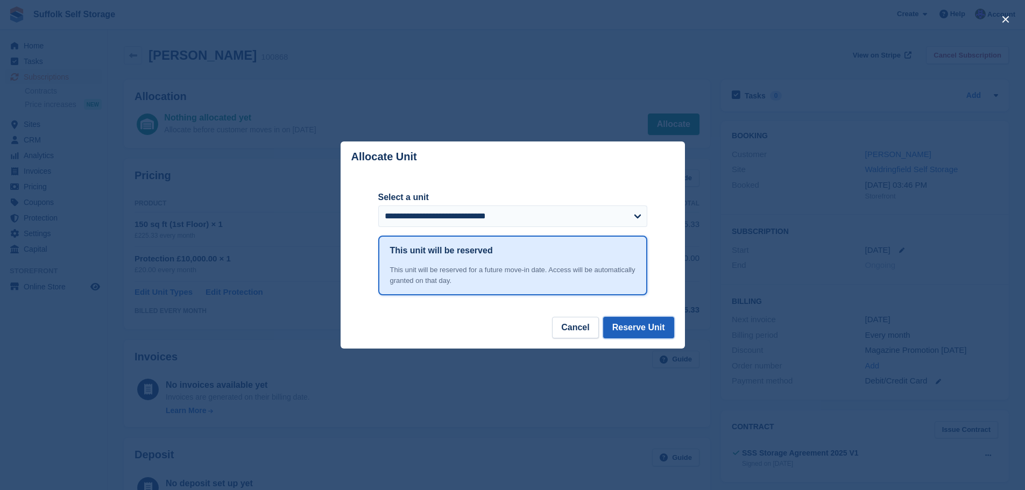
click at [641, 329] on button "Reserve Unit" at bounding box center [638, 328] width 71 height 22
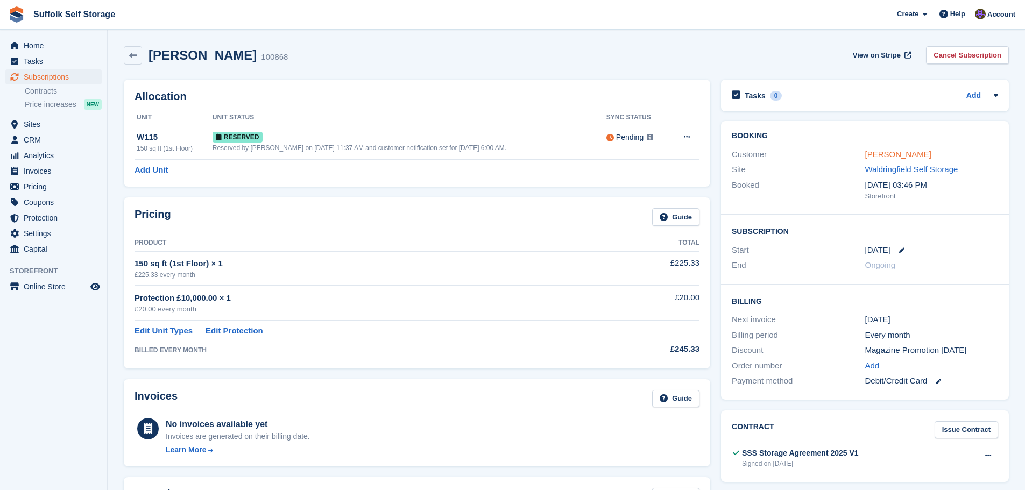
click at [895, 157] on link "Mrs Samantha De Vita" at bounding box center [898, 154] width 66 height 9
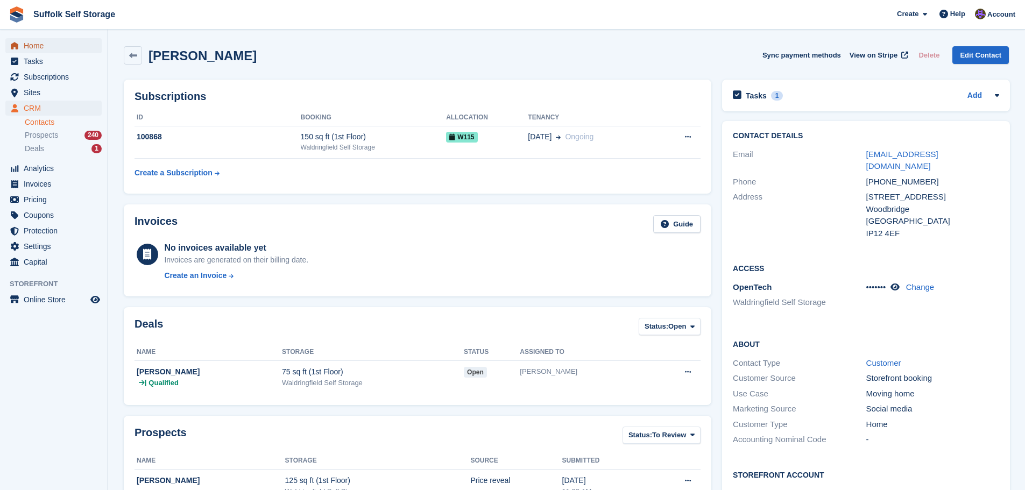
click at [44, 50] on span "Home" at bounding box center [56, 45] width 65 height 15
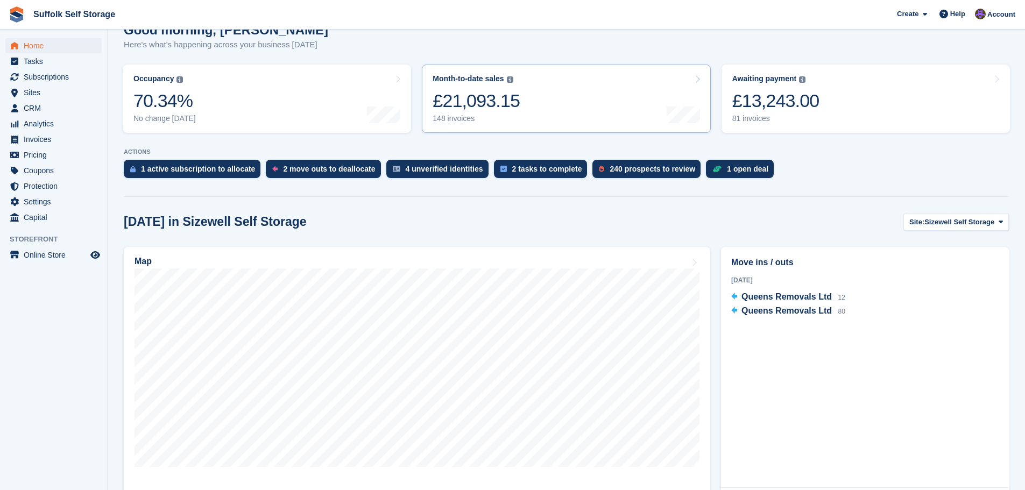
scroll to position [108, 0]
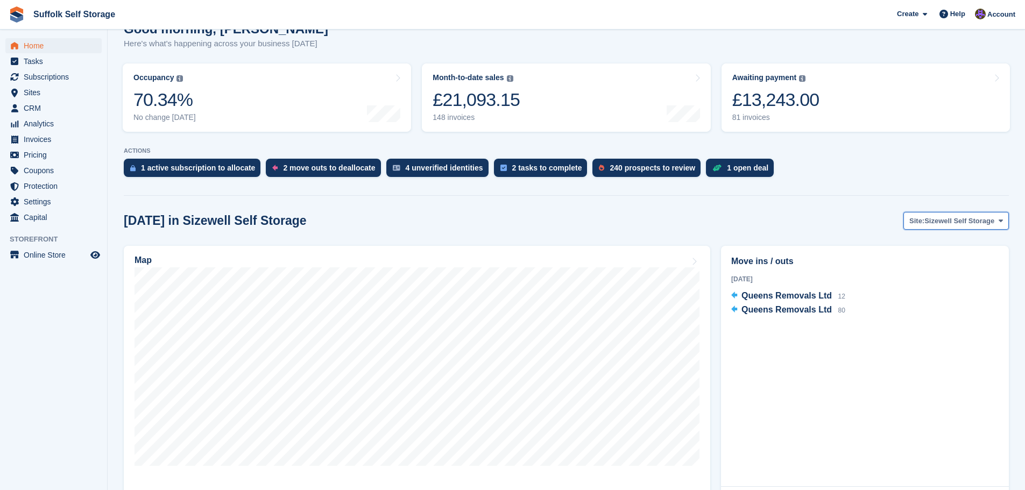
click at [937, 224] on span "Sizewell Self Storage" at bounding box center [959, 221] width 70 height 11
click at [933, 286] on link "Waldringfield Self Storage" at bounding box center [951, 284] width 106 height 19
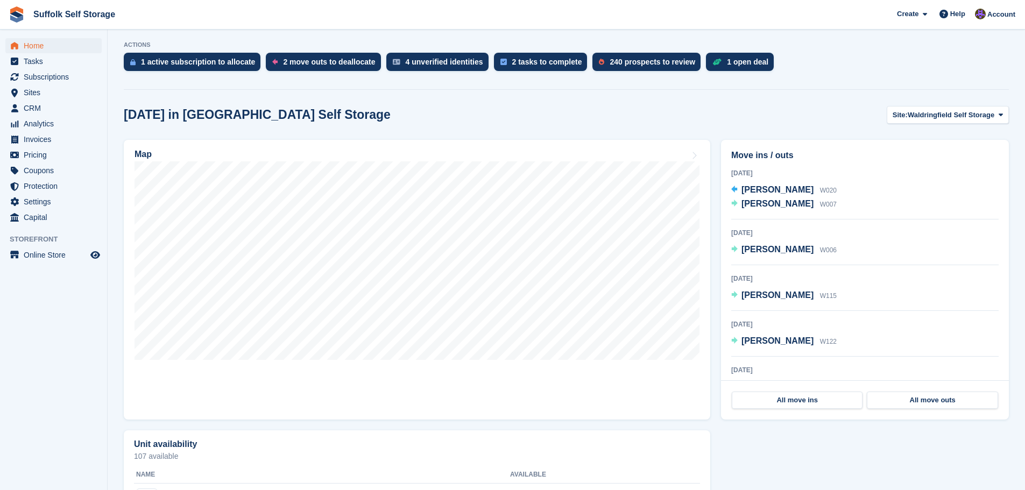
scroll to position [215, 0]
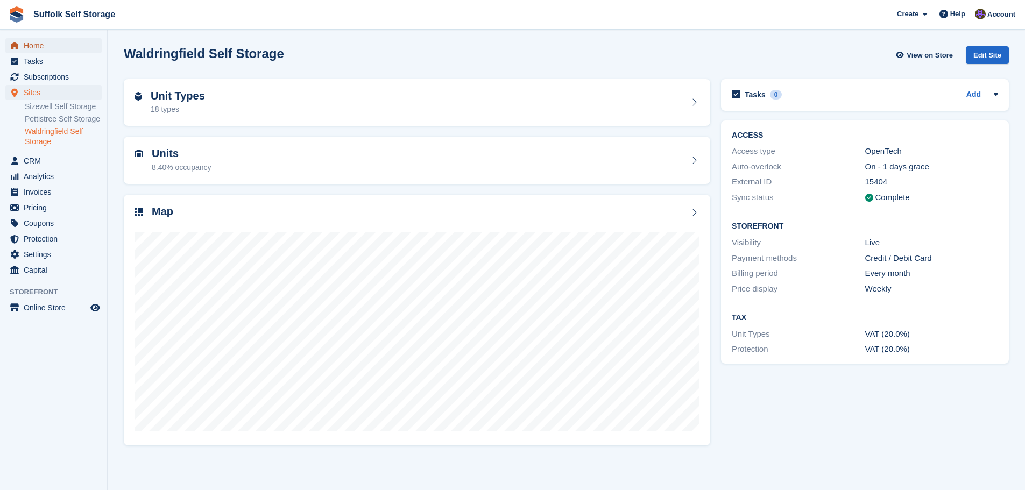
click at [30, 44] on span "Home" at bounding box center [56, 45] width 65 height 15
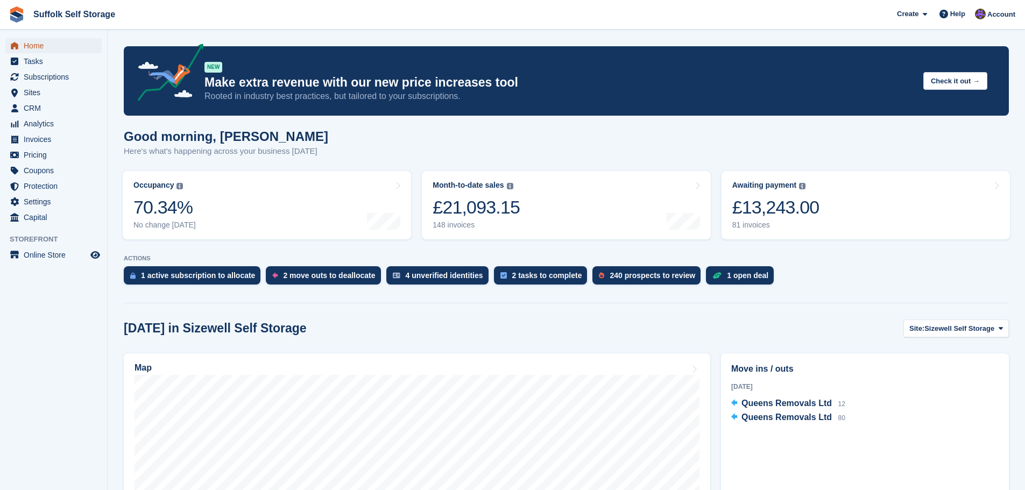
click at [40, 47] on span "Home" at bounding box center [56, 45] width 65 height 15
